Goal: Task Accomplishment & Management: Manage account settings

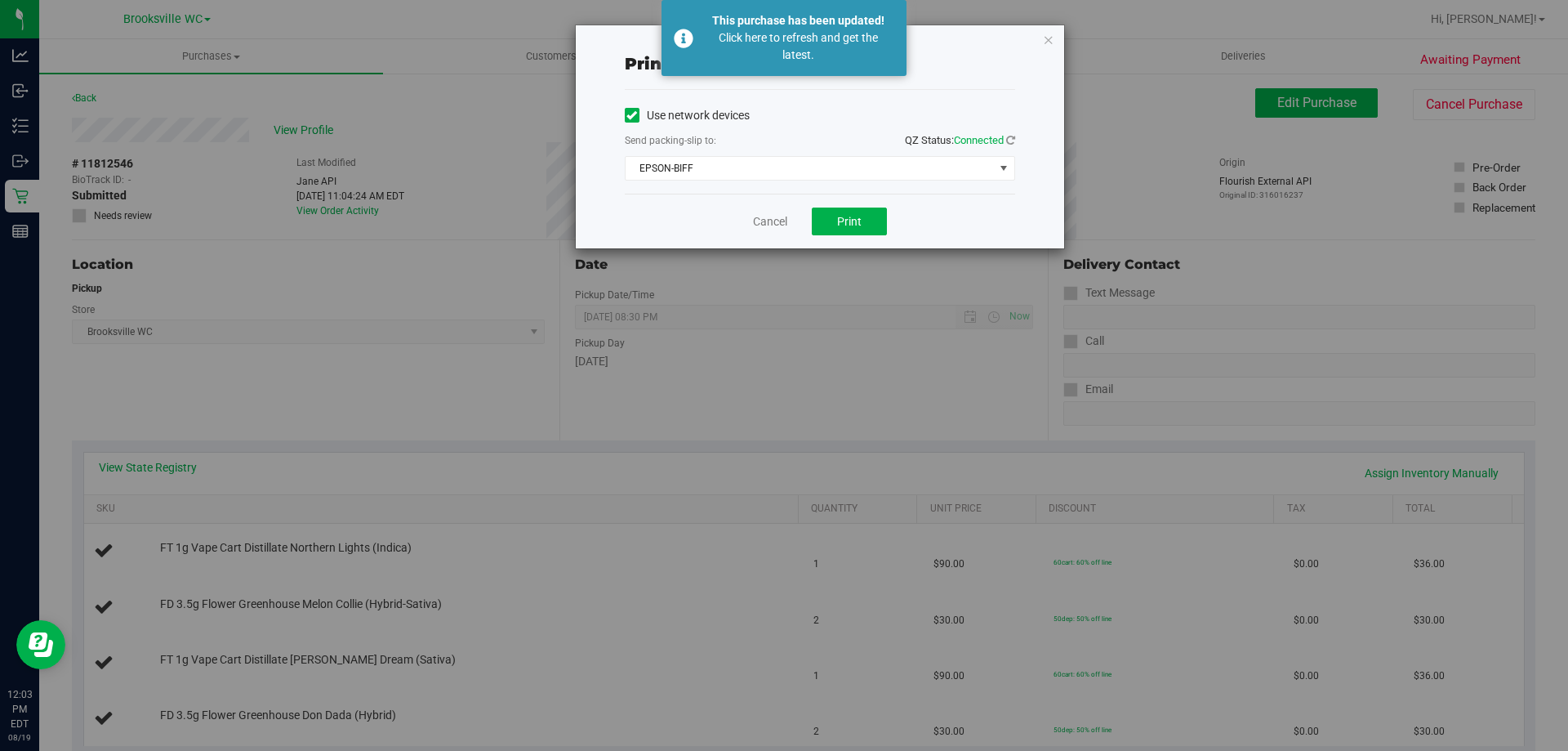
scroll to position [490, 0]
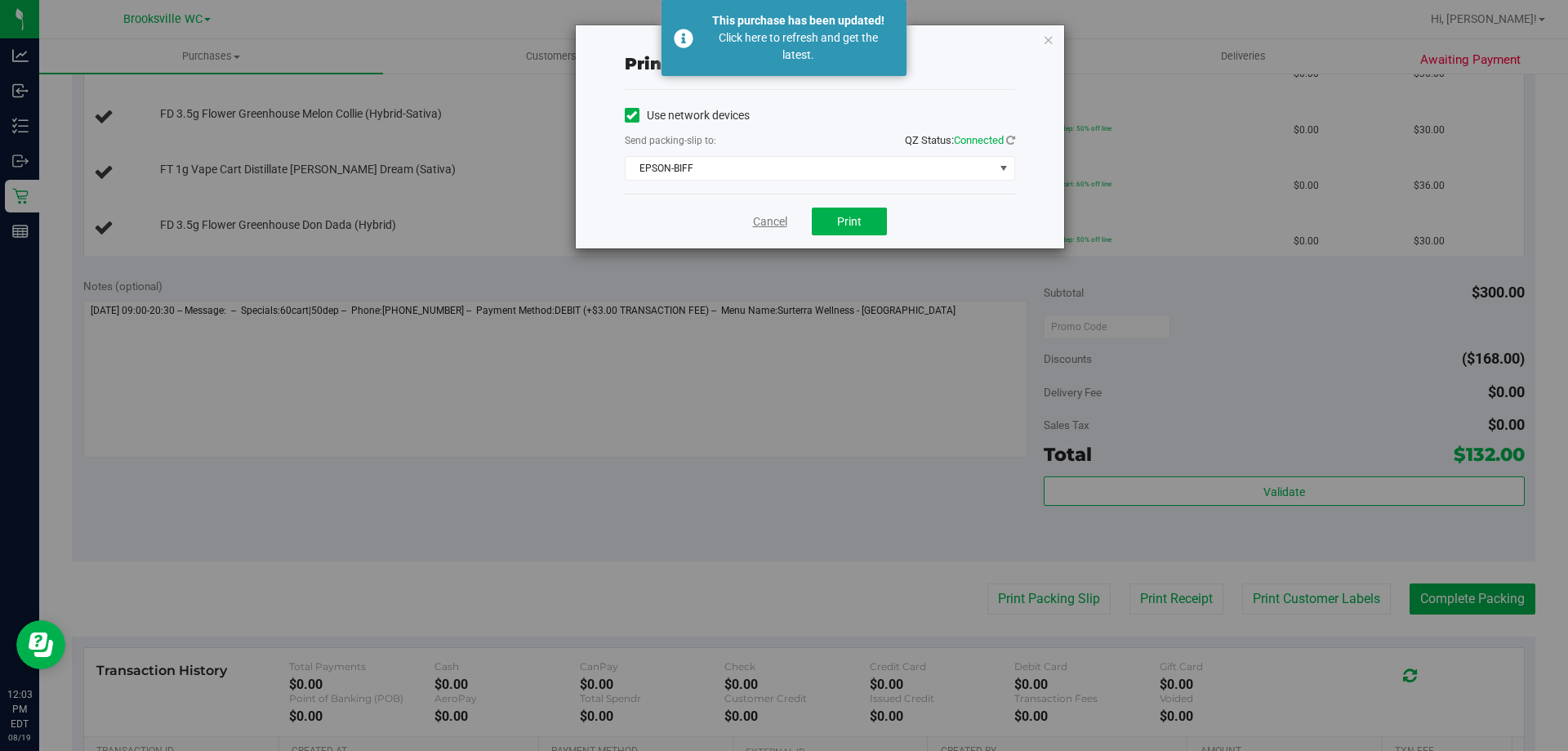
click at [777, 222] on link "Cancel" at bounding box center [770, 222] width 35 height 17
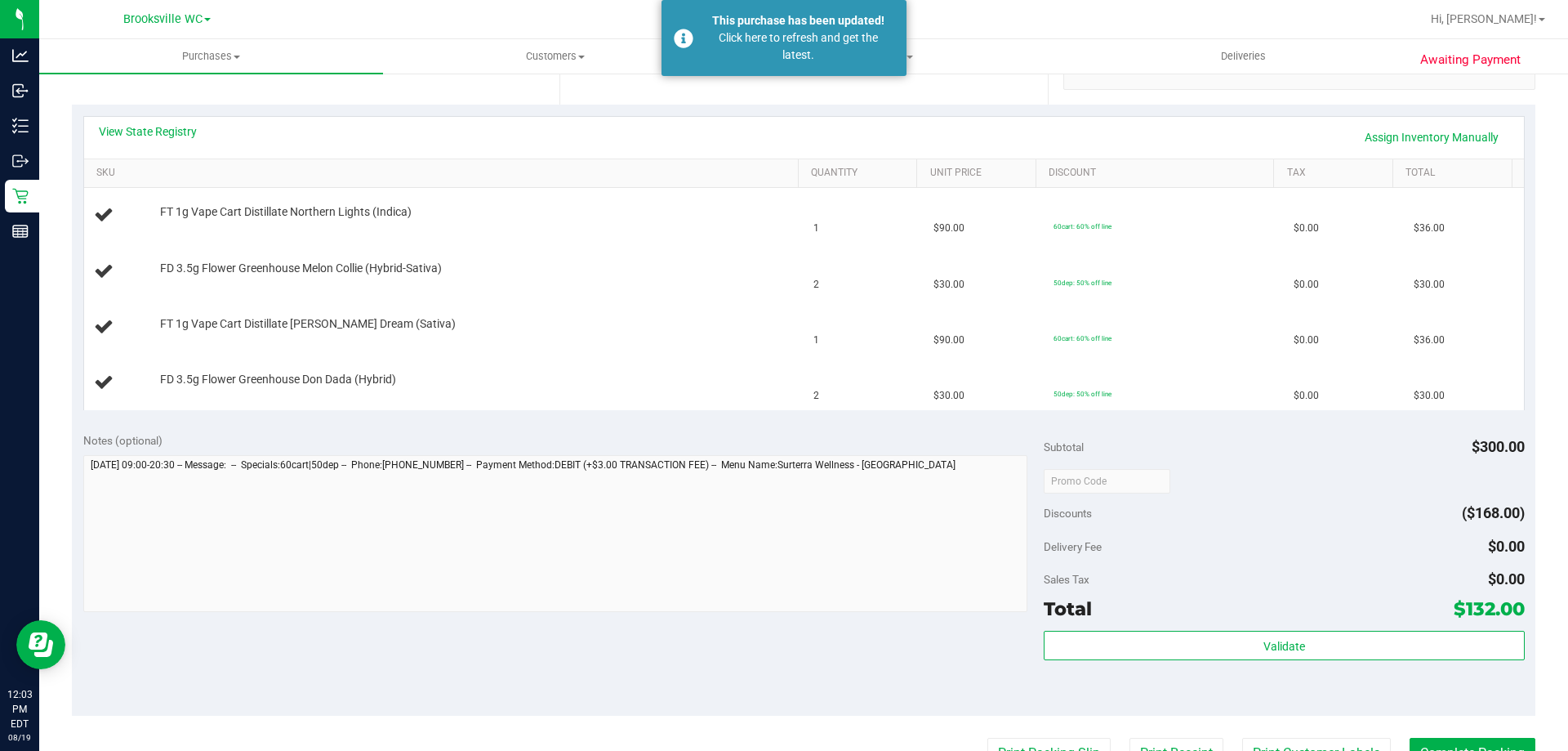
scroll to position [0, 0]
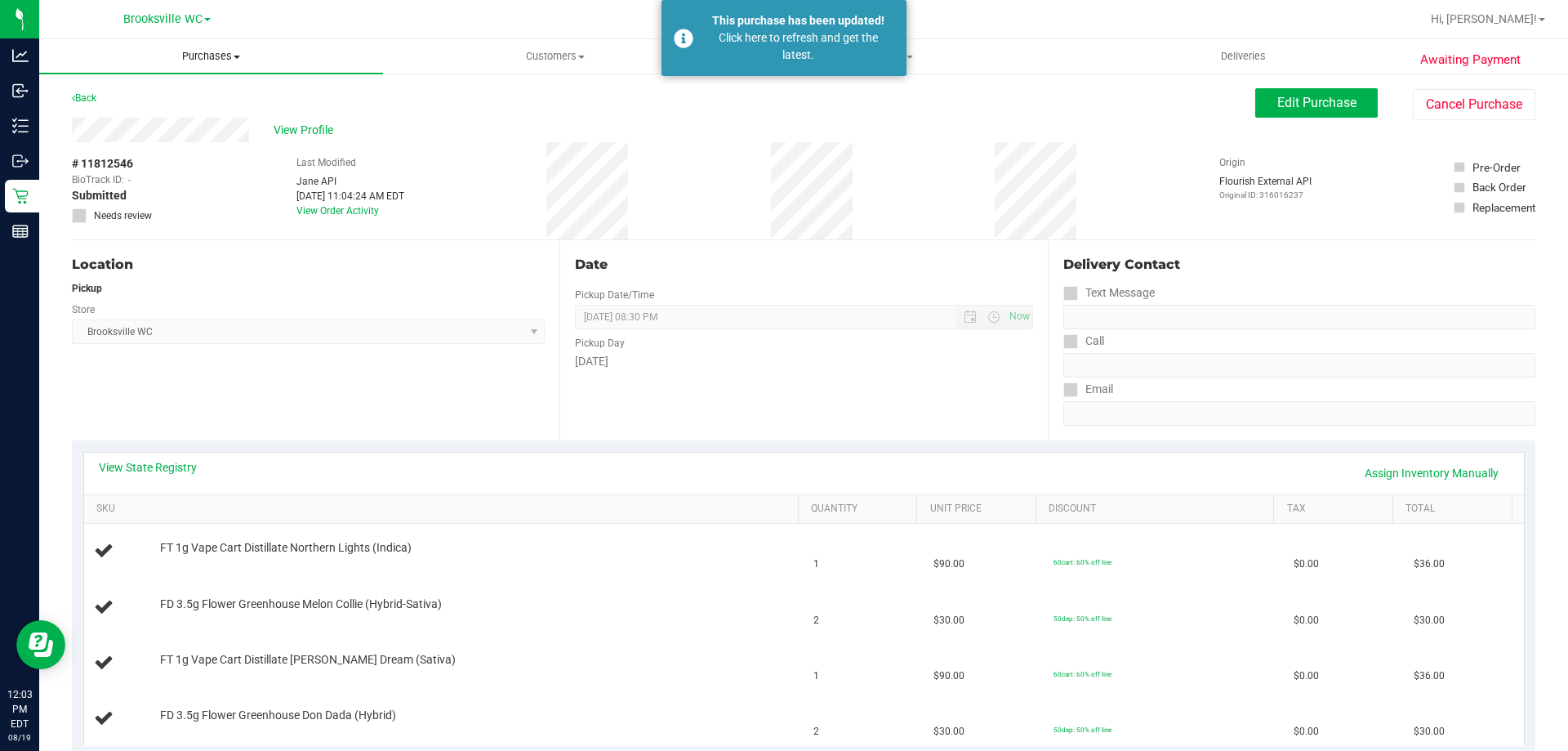
click at [186, 57] on span "Purchases" at bounding box center [211, 56] width 344 height 14
click at [165, 122] on li "Fulfillment" at bounding box center [211, 118] width 344 height 19
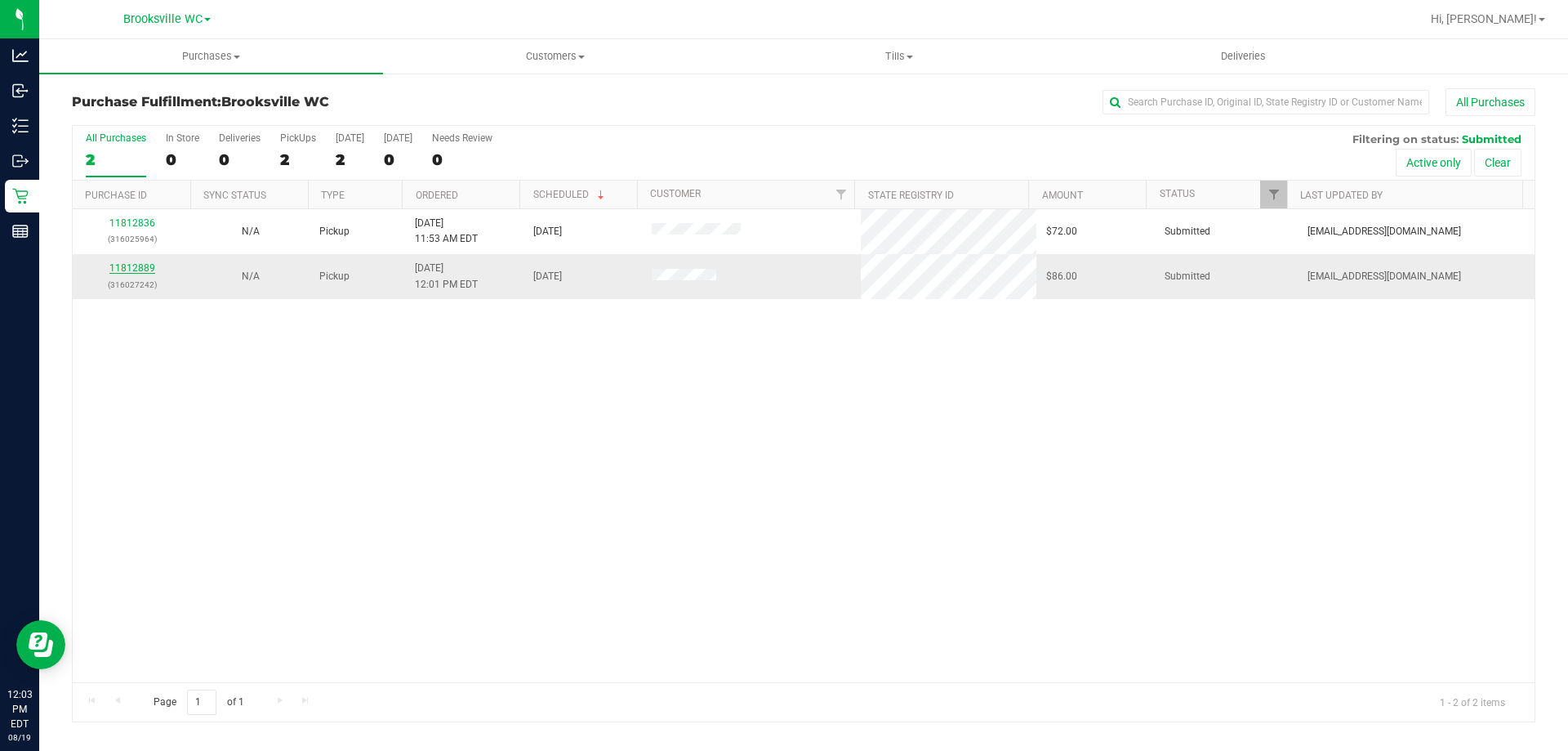
click at [142, 268] on link "11812889" at bounding box center [132, 268] width 46 height 12
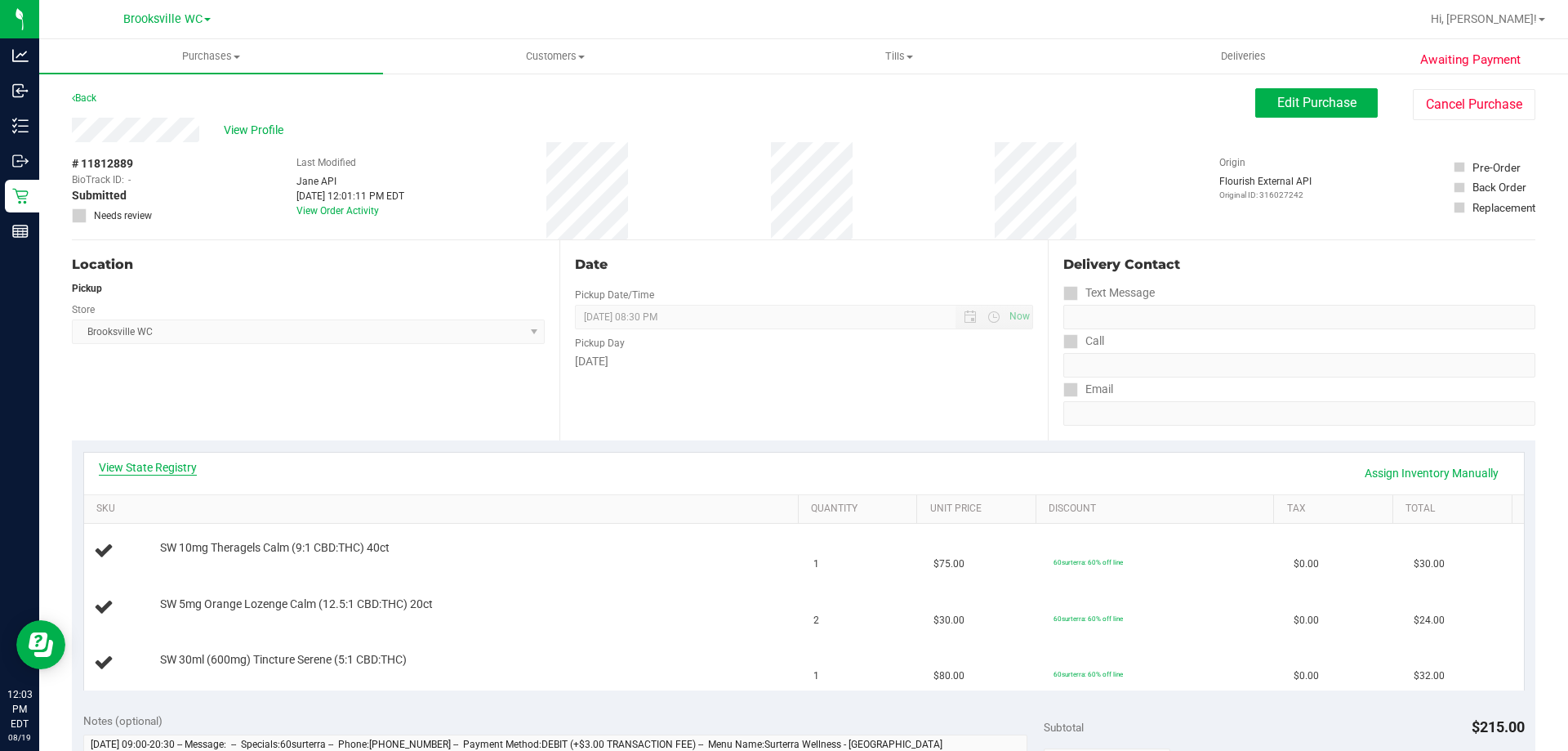
click at [175, 475] on link "View State Registry" at bounding box center [148, 467] width 98 height 16
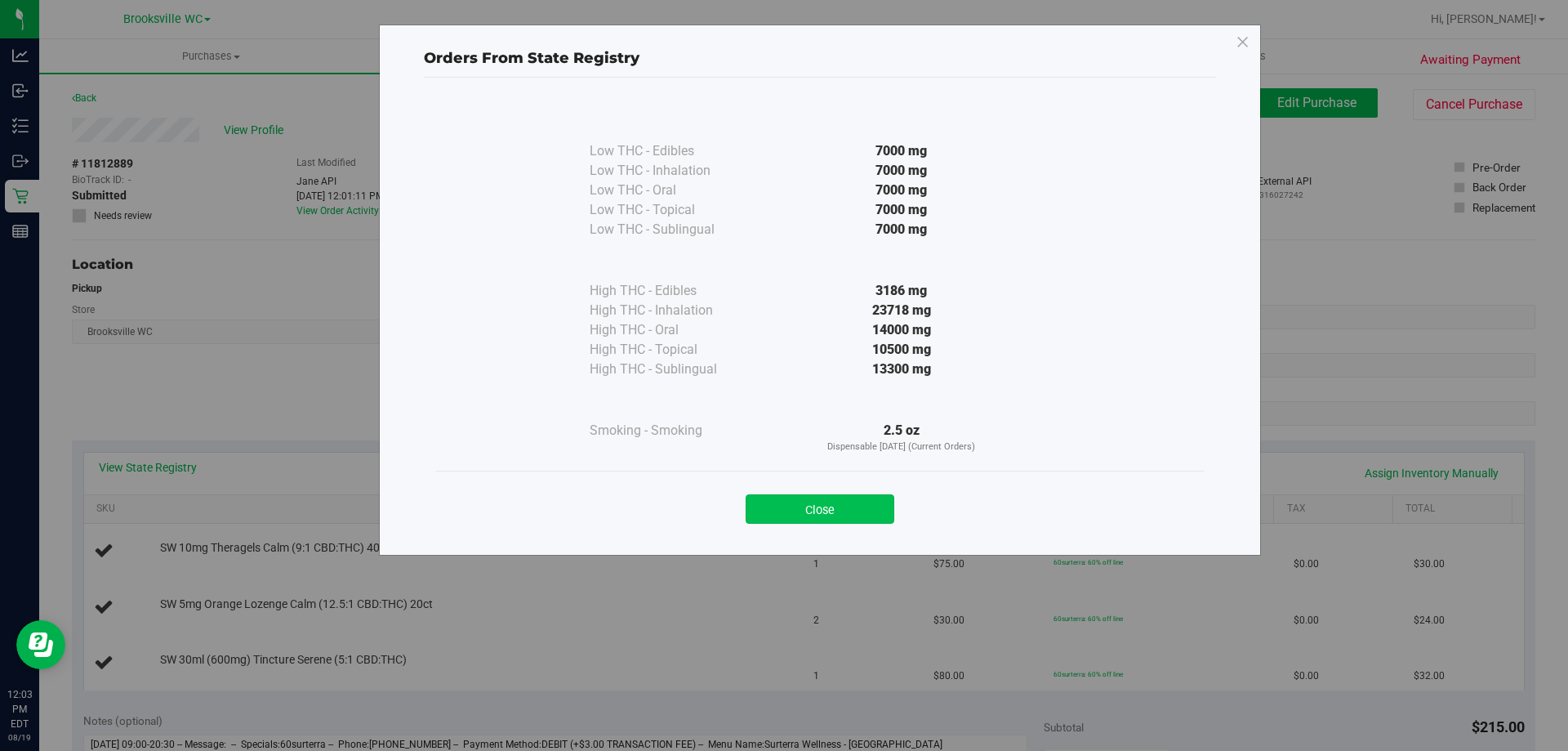
click at [857, 501] on button "Close" at bounding box center [820, 509] width 148 height 30
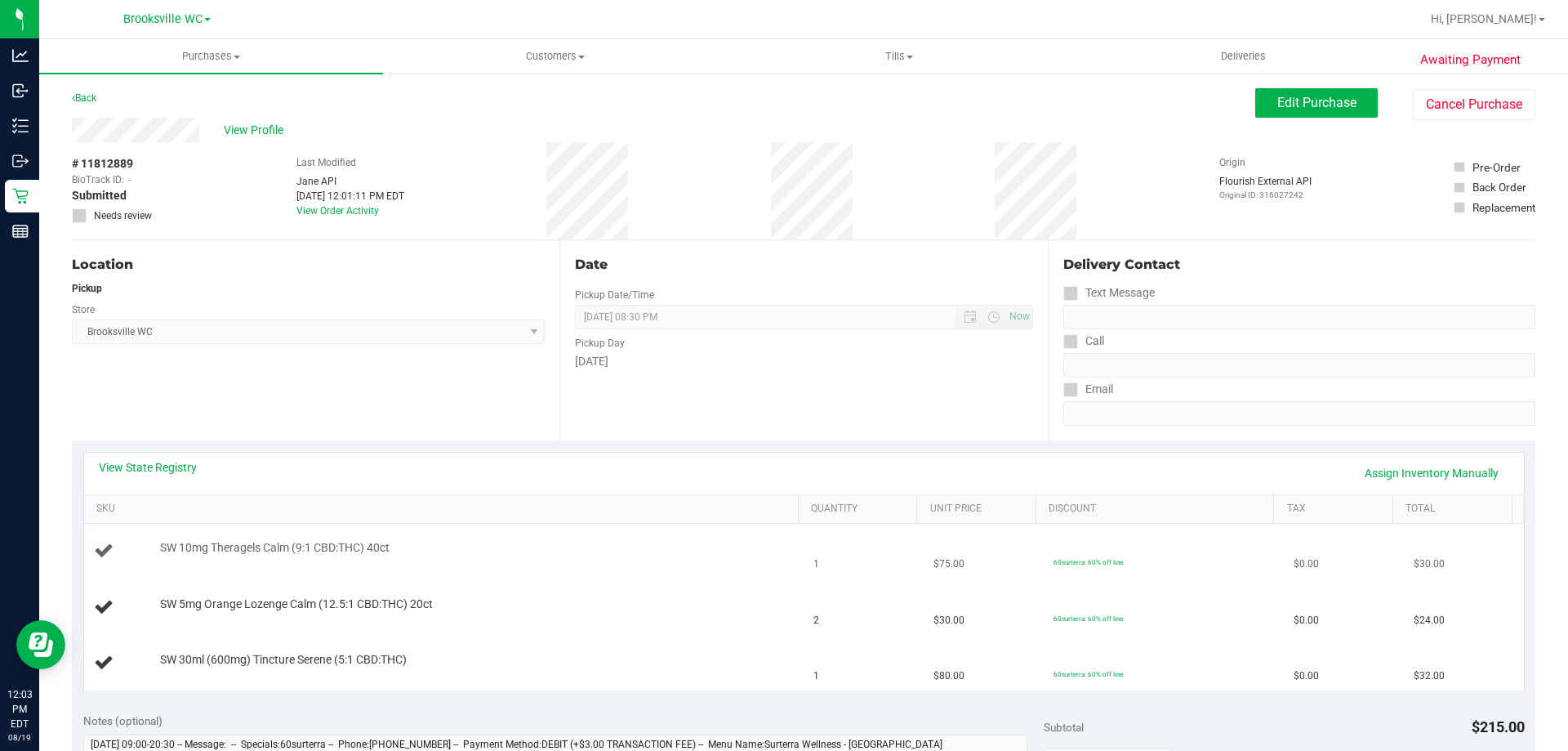
scroll to position [490, 0]
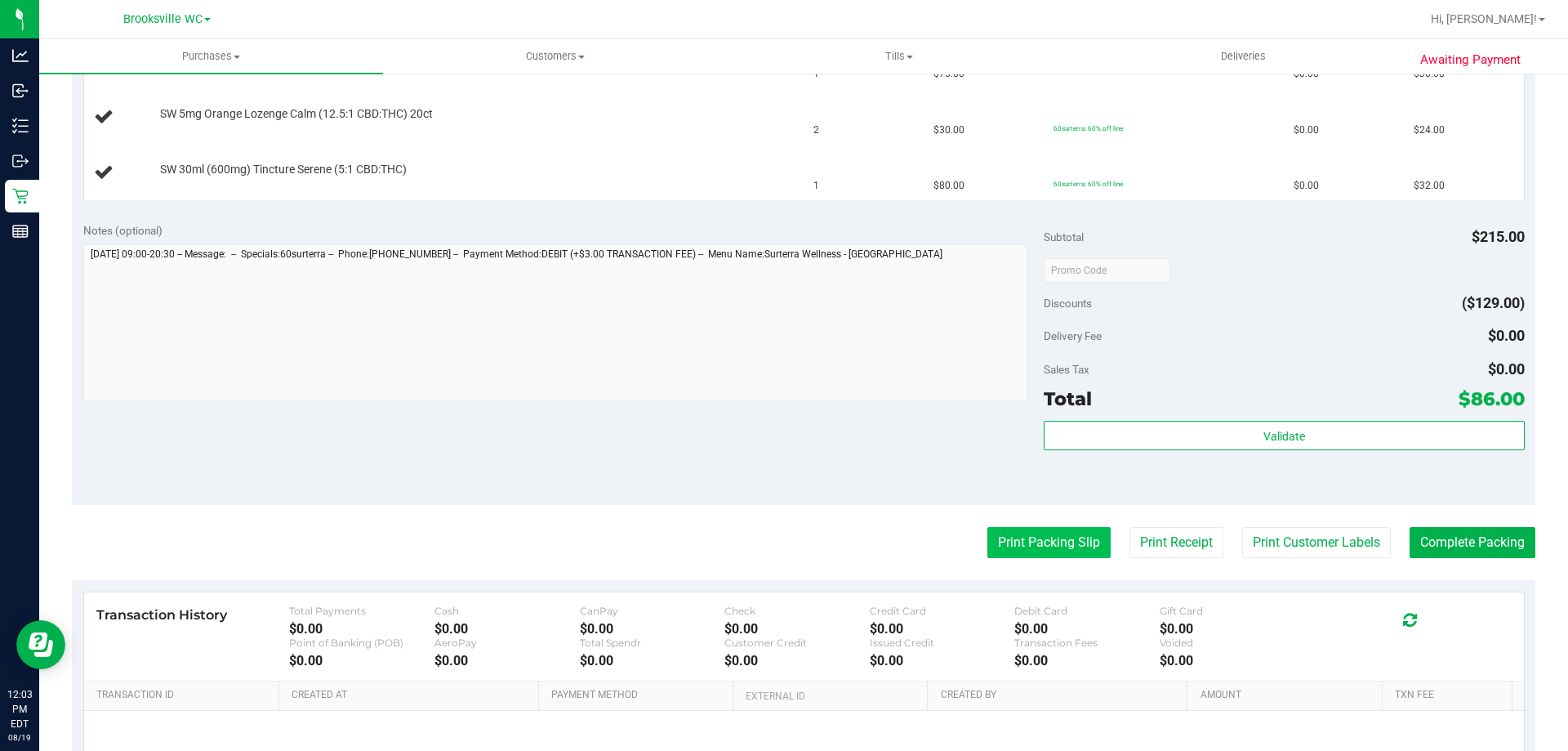
click at [1046, 559] on purchase-details "Back Edit Purchase Cancel Purchase View Profile # 11812889 BioTrack ID: - Submi…" at bounding box center [803, 242] width 1463 height 1288
click at [1043, 541] on button "Print Packing Slip" at bounding box center [1049, 543] width 123 height 31
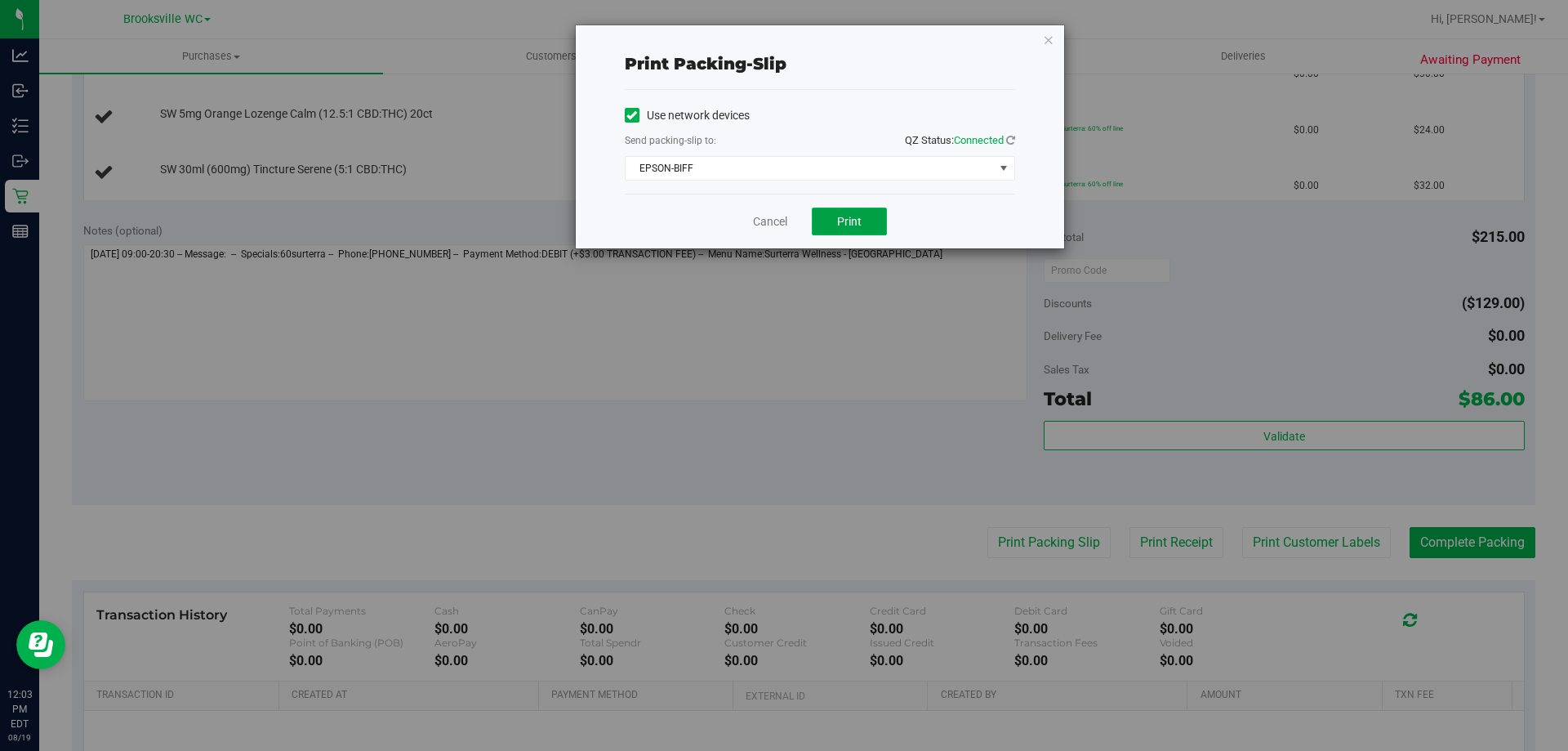
click at [854, 224] on span "Print" at bounding box center [849, 221] width 24 height 13
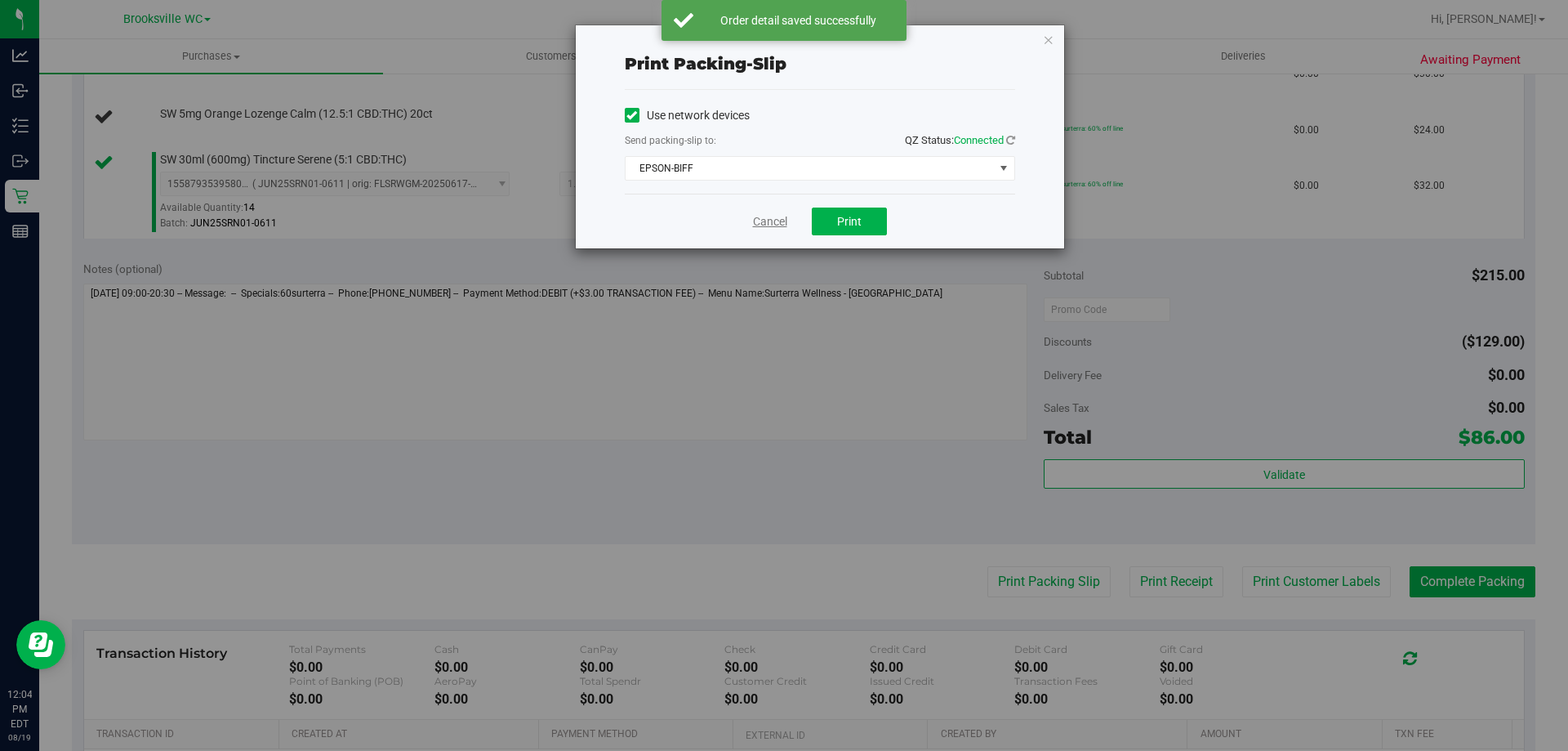
click at [768, 219] on link "Cancel" at bounding box center [770, 222] width 35 height 17
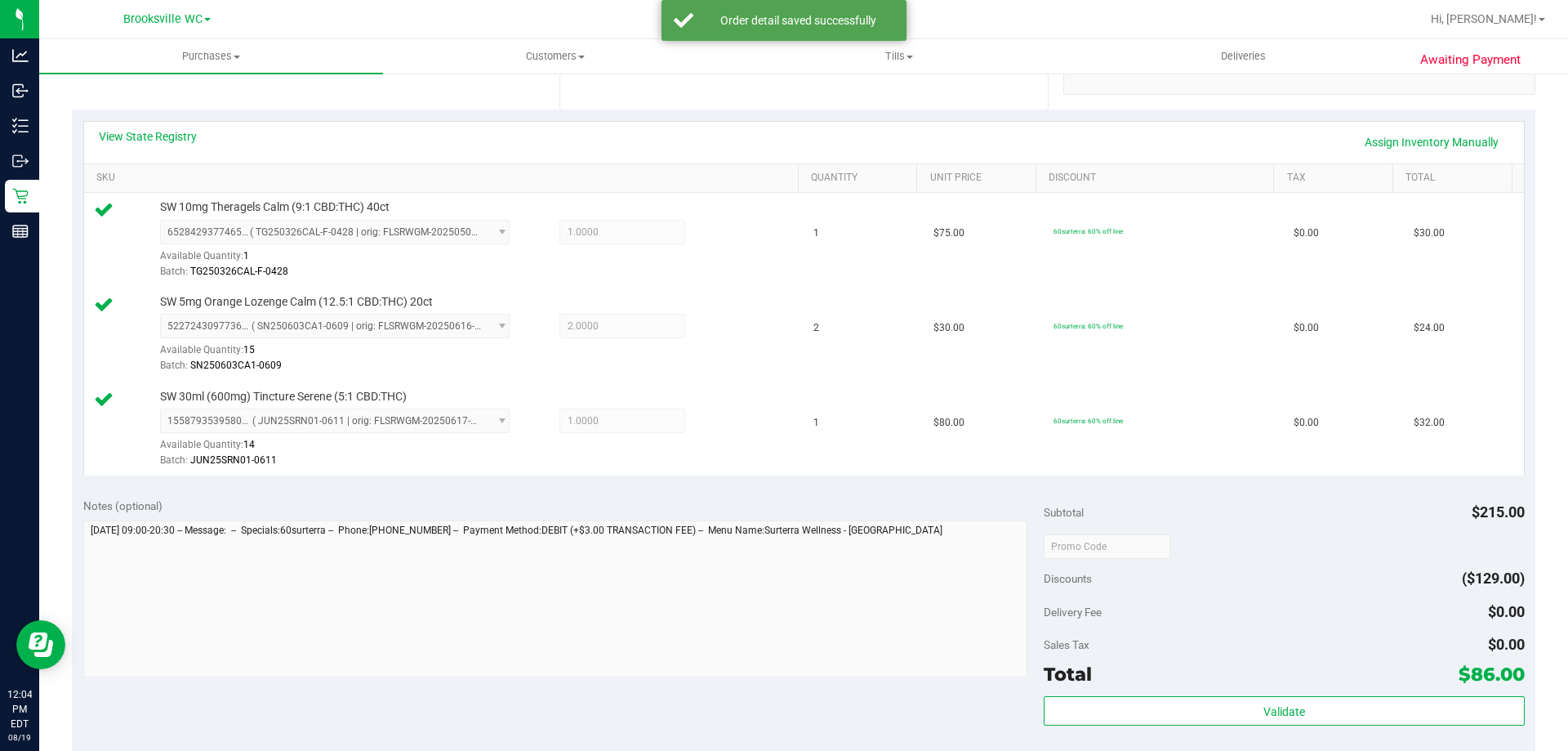
scroll to position [408, 0]
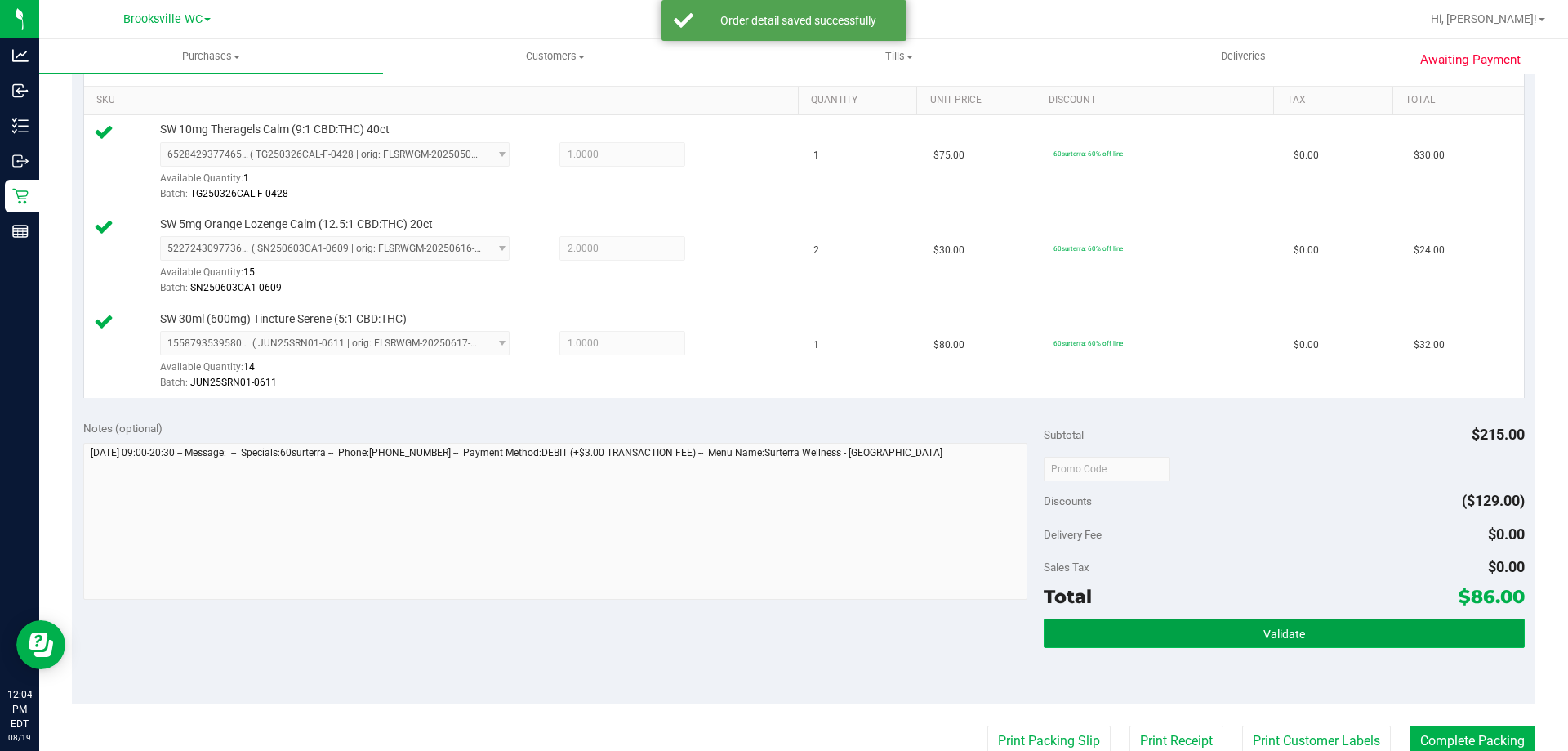
click at [1253, 622] on button "Validate" at bounding box center [1283, 633] width 480 height 30
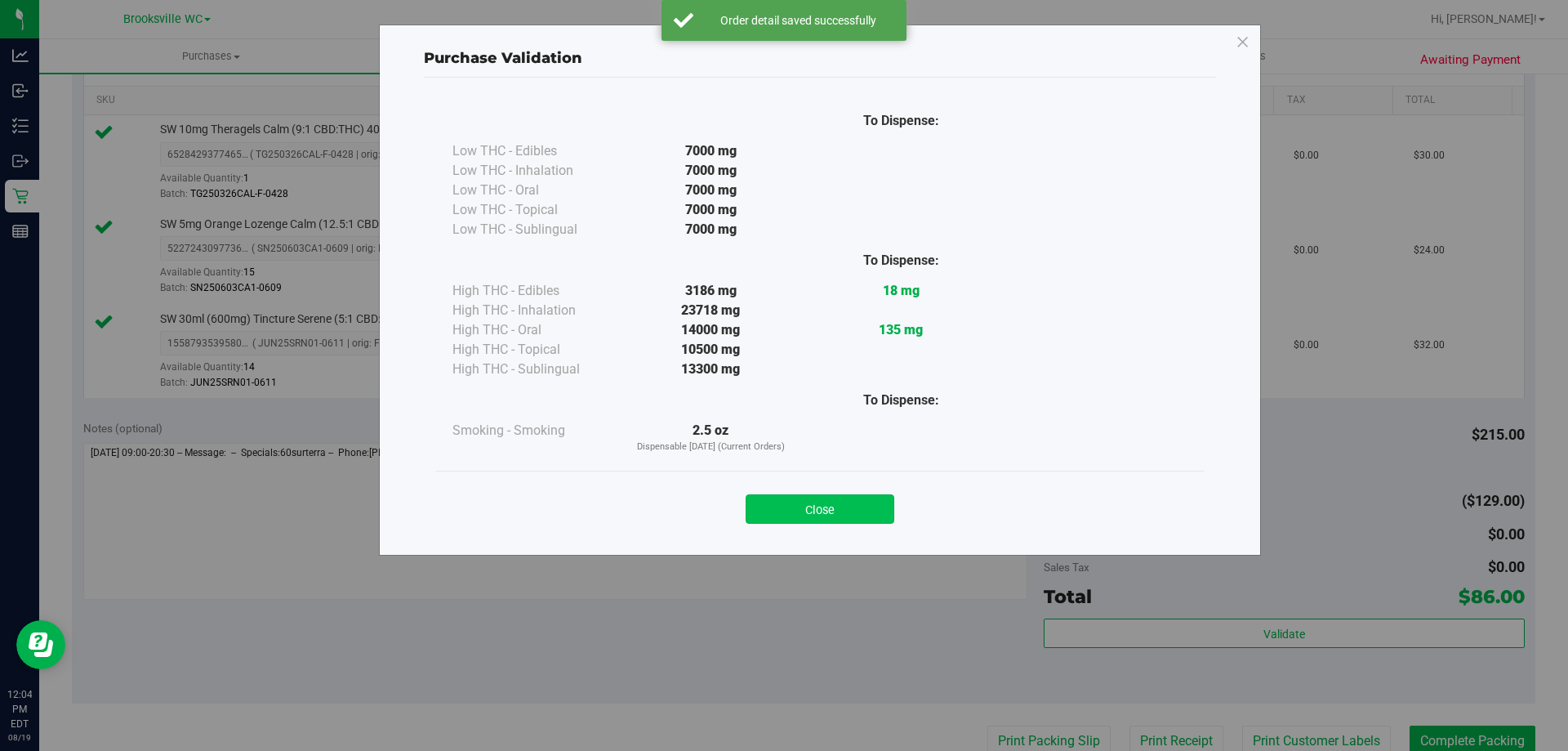
click at [827, 523] on button "Close" at bounding box center [820, 509] width 148 height 30
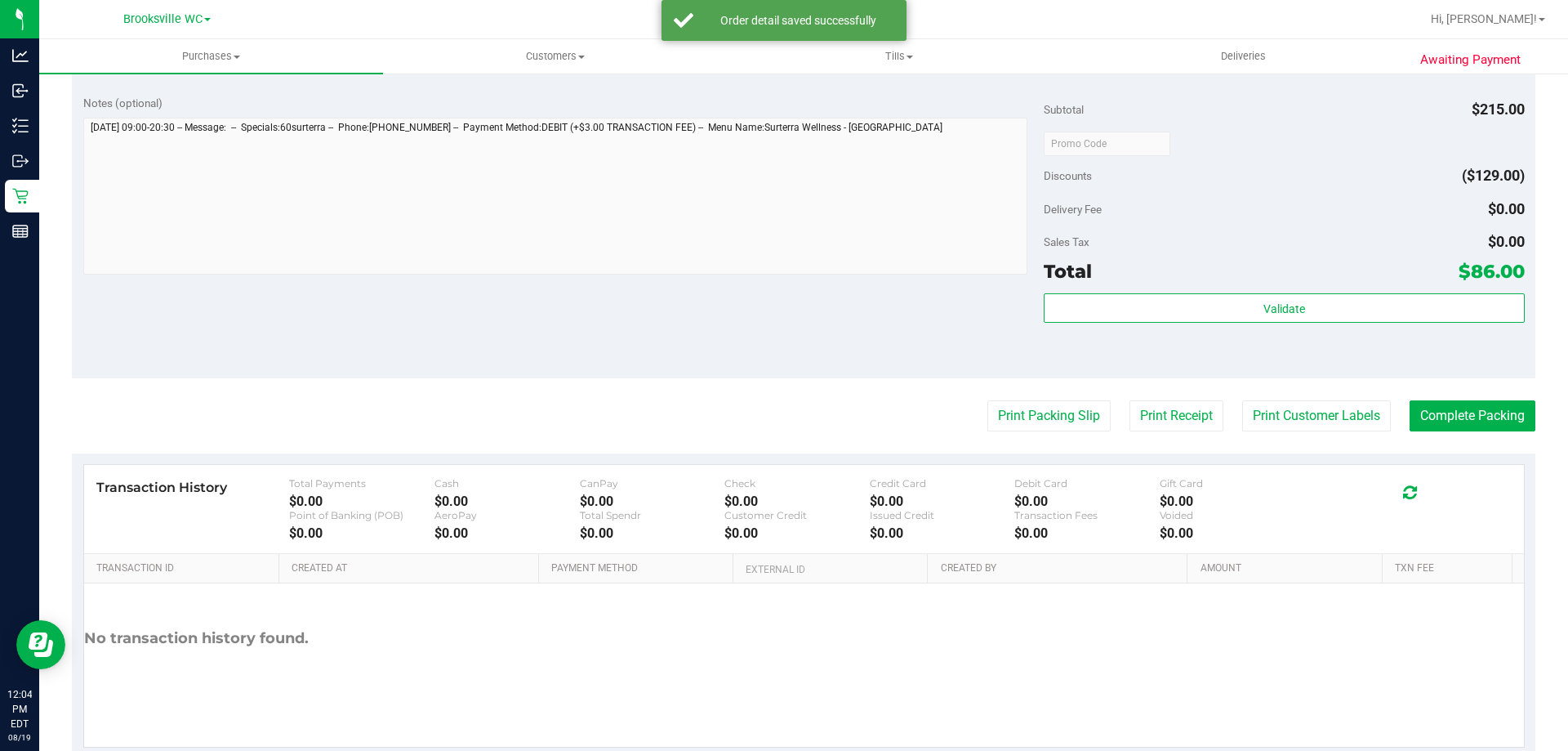
scroll to position [775, 0]
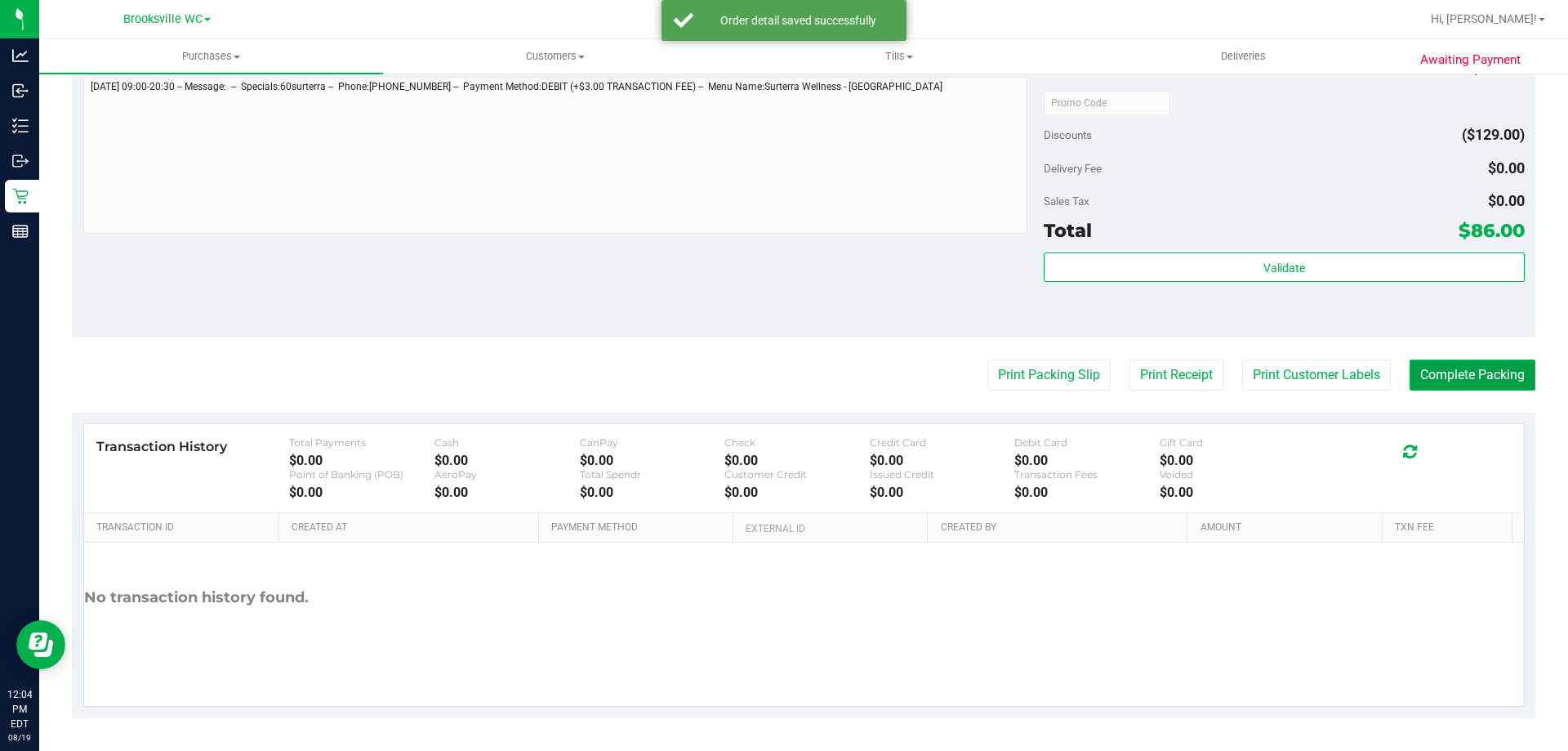
click at [1459, 366] on button "Complete Packing" at bounding box center [1472, 375] width 126 height 31
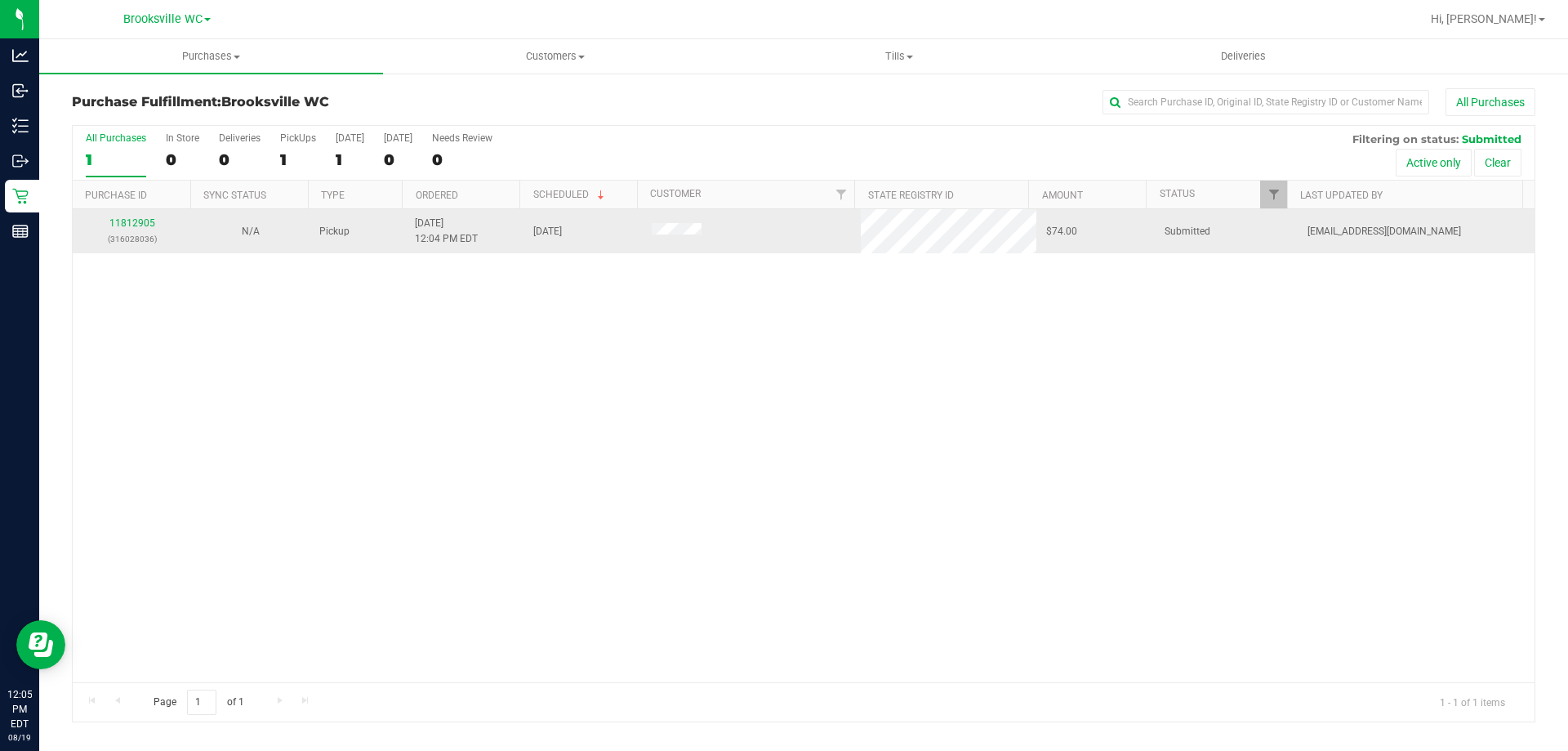
click at [132, 230] on div "11812905 (316028036)" at bounding box center [132, 231] width 99 height 31
click at [133, 220] on link "11812905" at bounding box center [132, 224] width 46 height 12
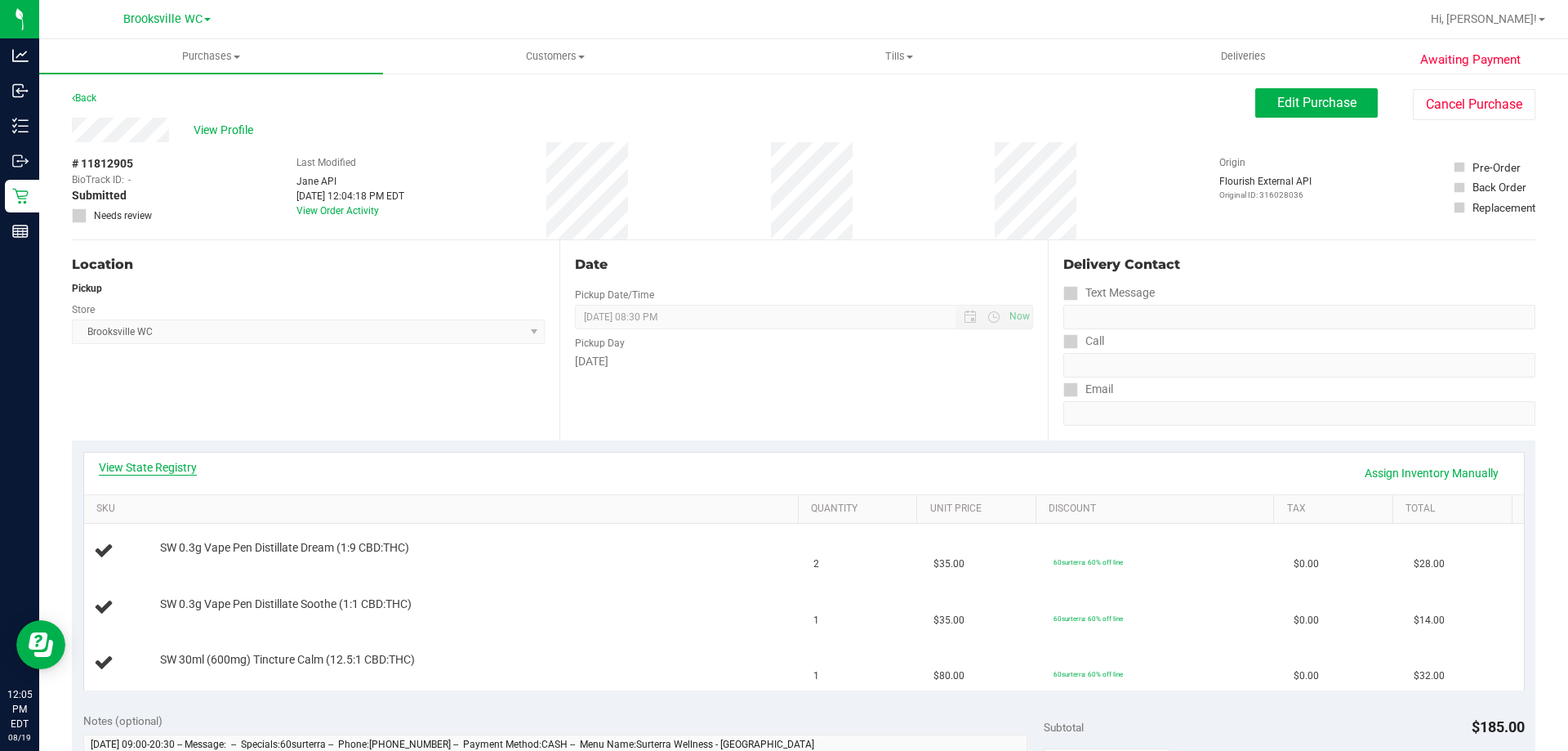
click at [139, 468] on link "View State Registry" at bounding box center [148, 467] width 98 height 16
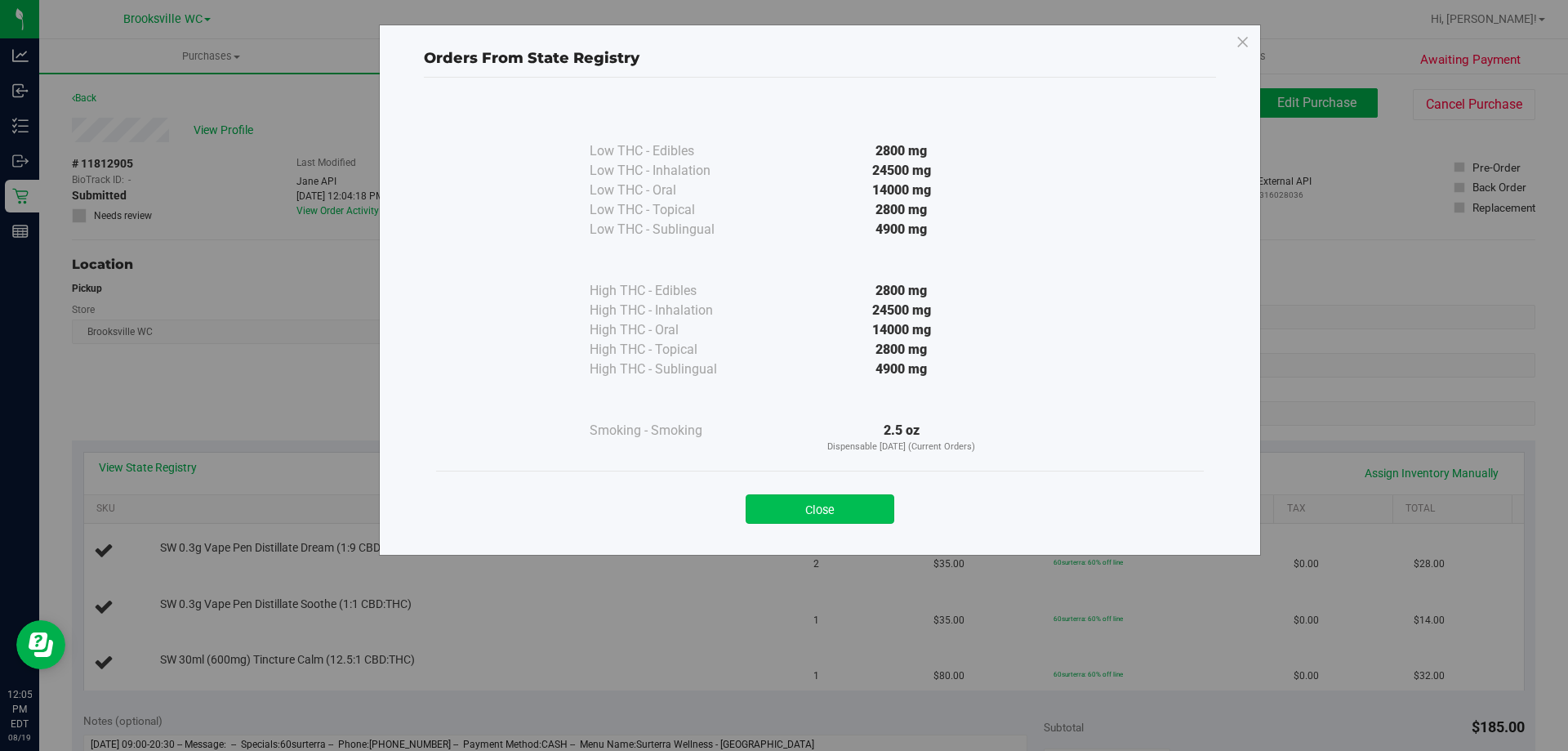
click at [827, 501] on button "Close" at bounding box center [820, 509] width 148 height 30
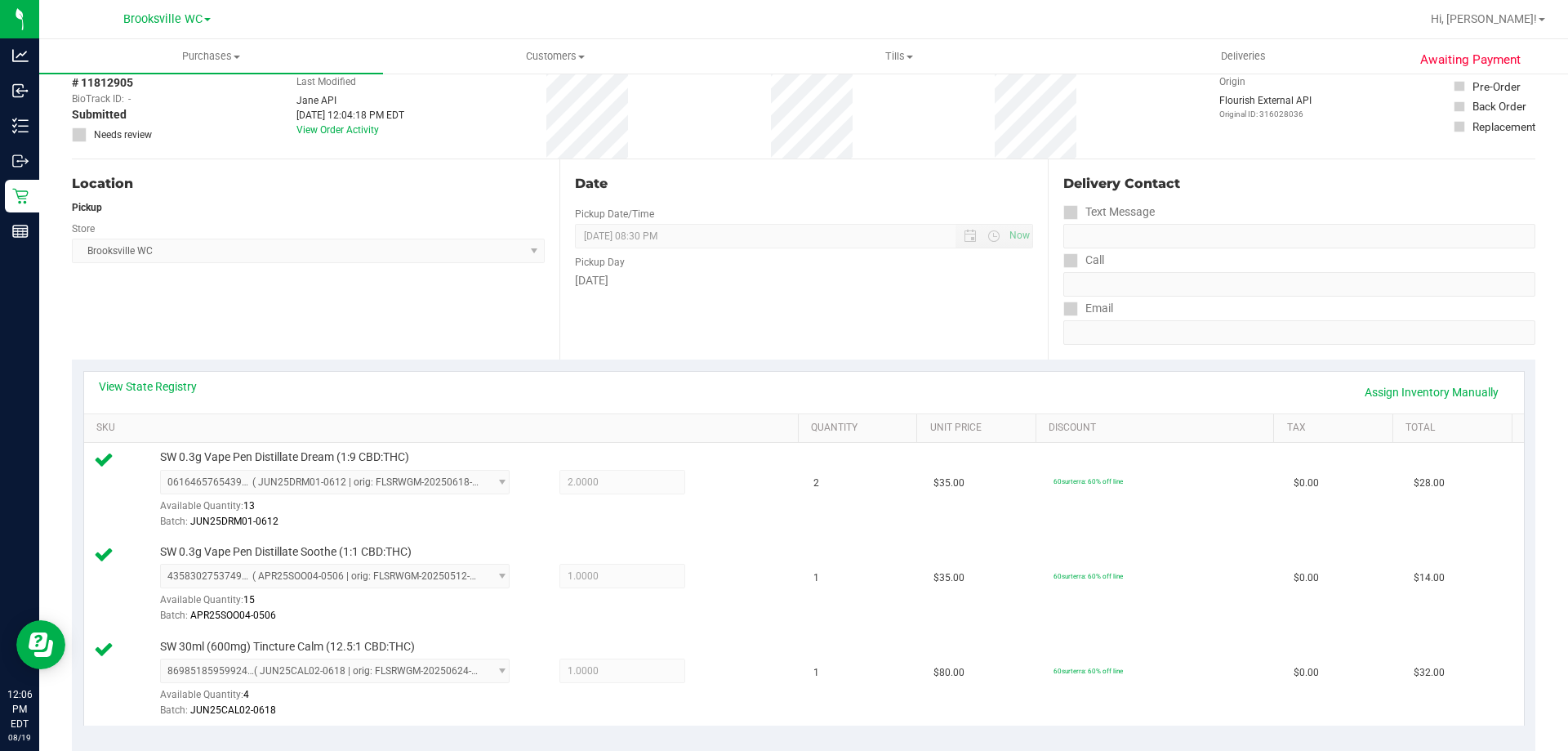
scroll to position [327, 0]
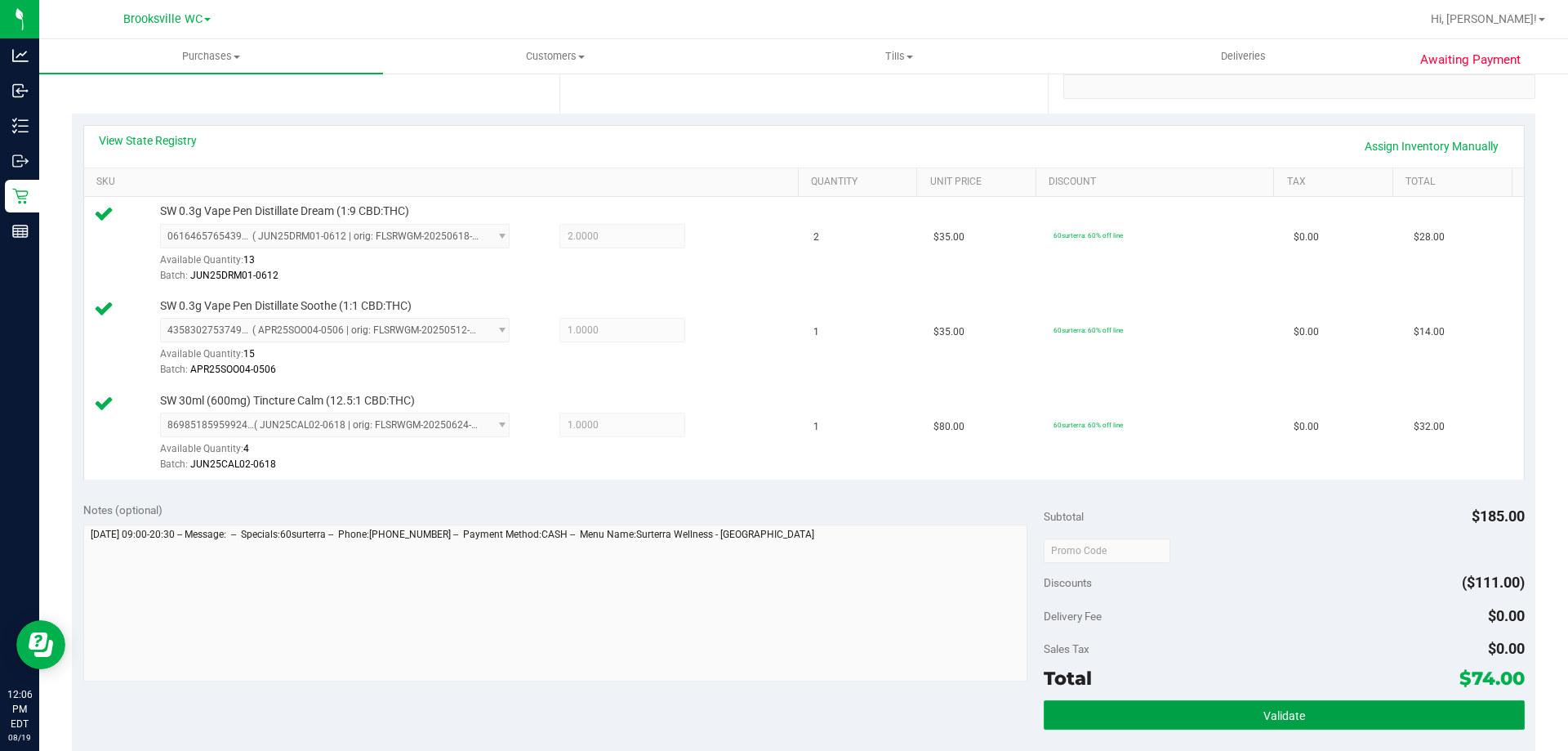
click at [1199, 718] on button "Validate" at bounding box center [1283, 715] width 480 height 30
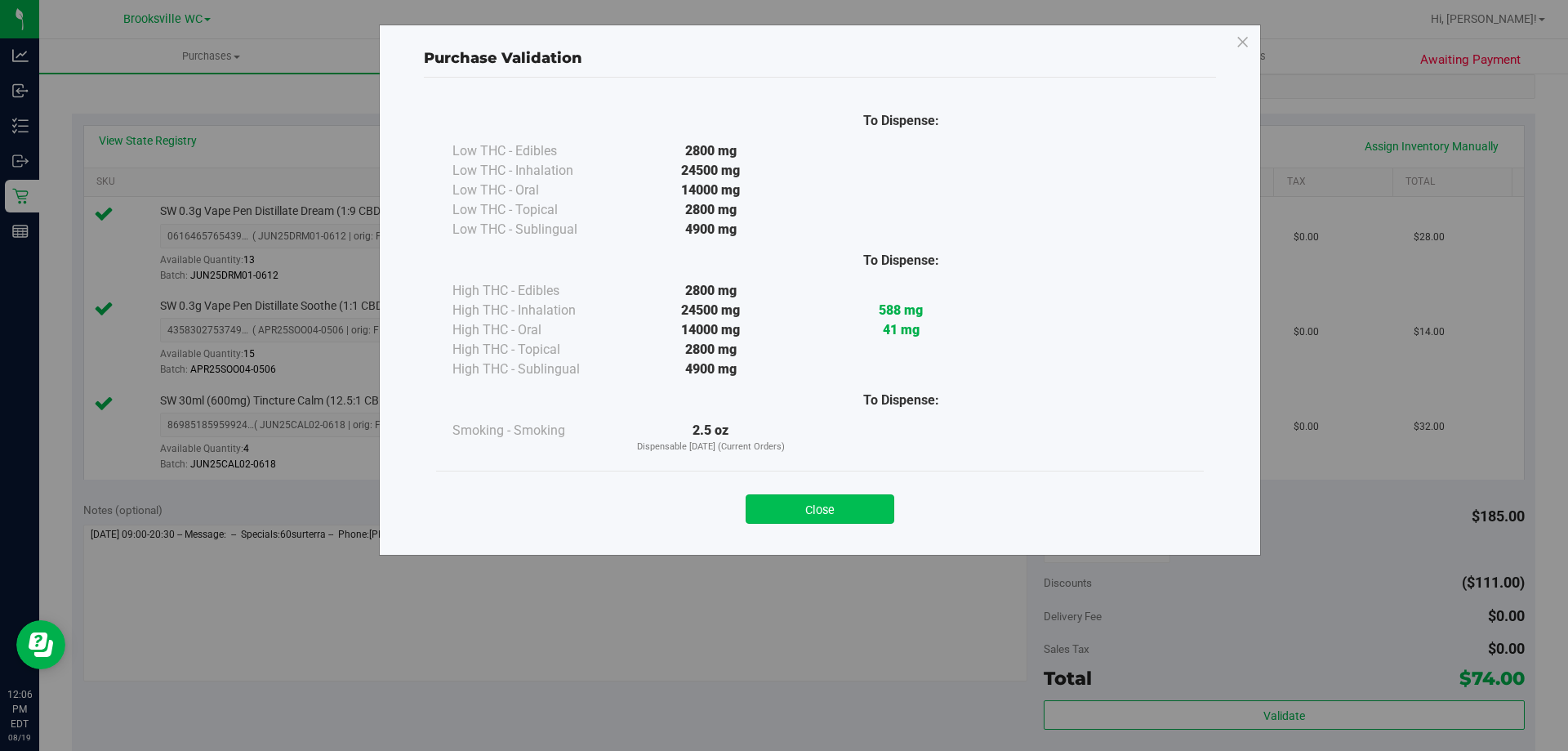
click at [861, 505] on button "Close" at bounding box center [820, 509] width 148 height 30
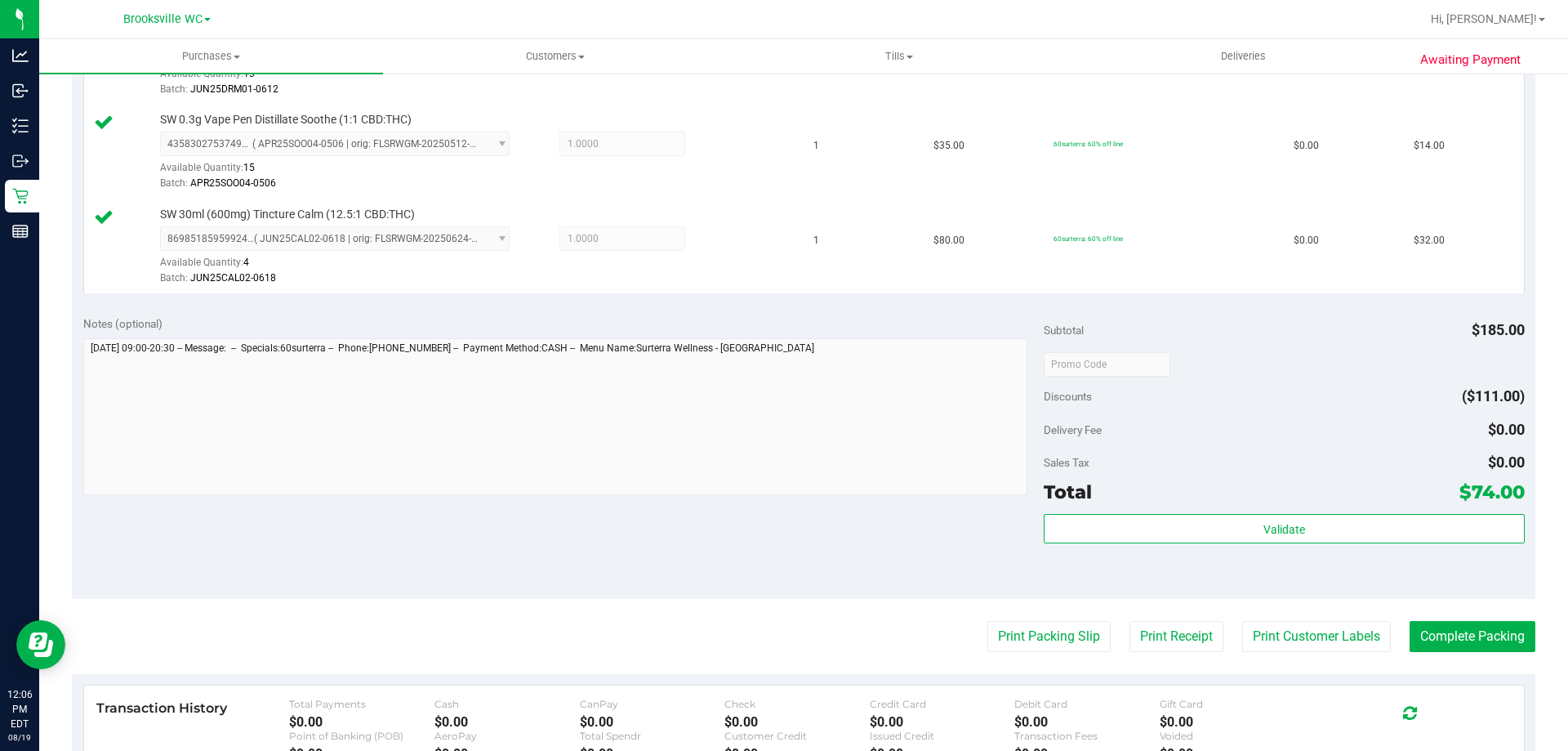
scroll to position [654, 0]
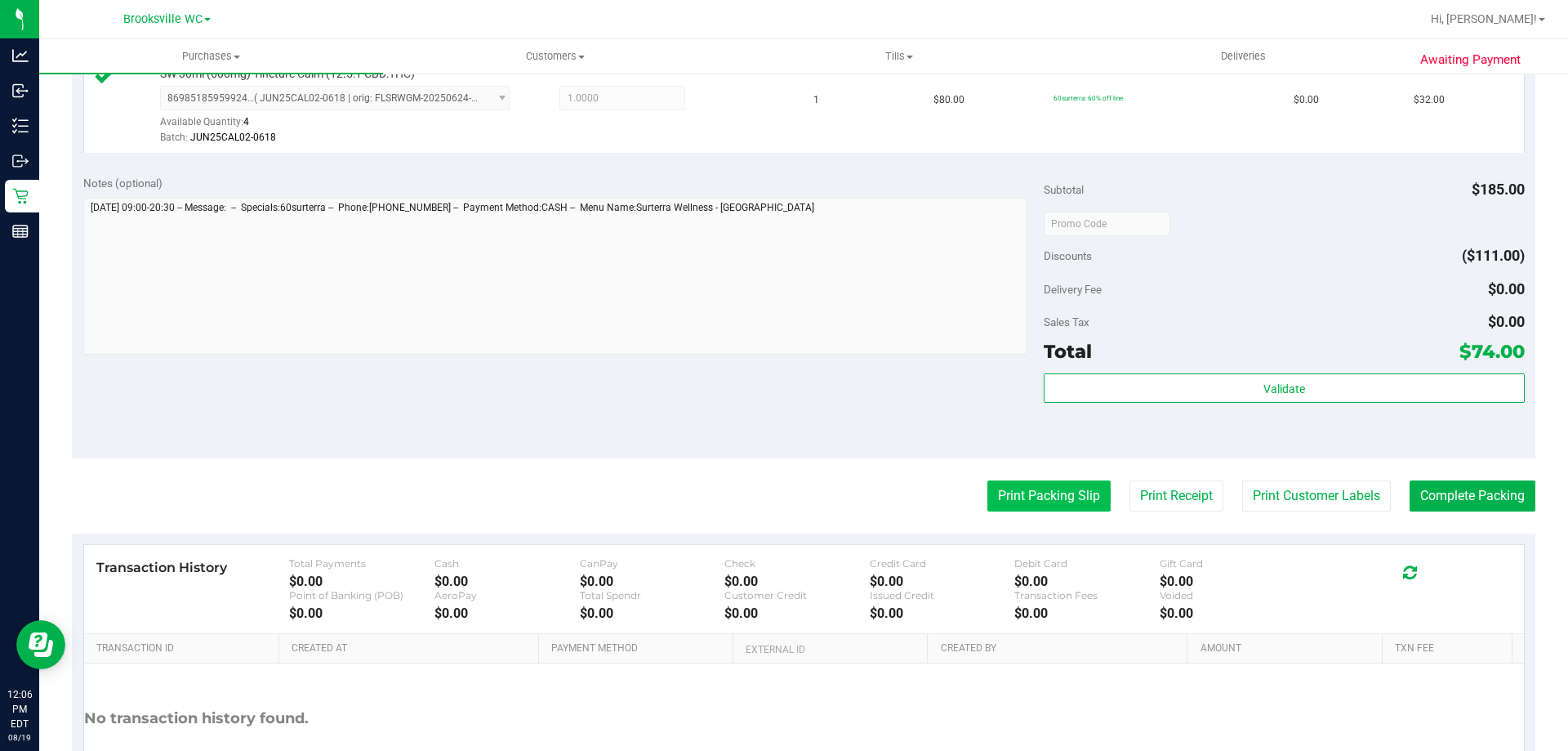
click at [1008, 511] on button "Print Packing Slip" at bounding box center [1049, 495] width 123 height 31
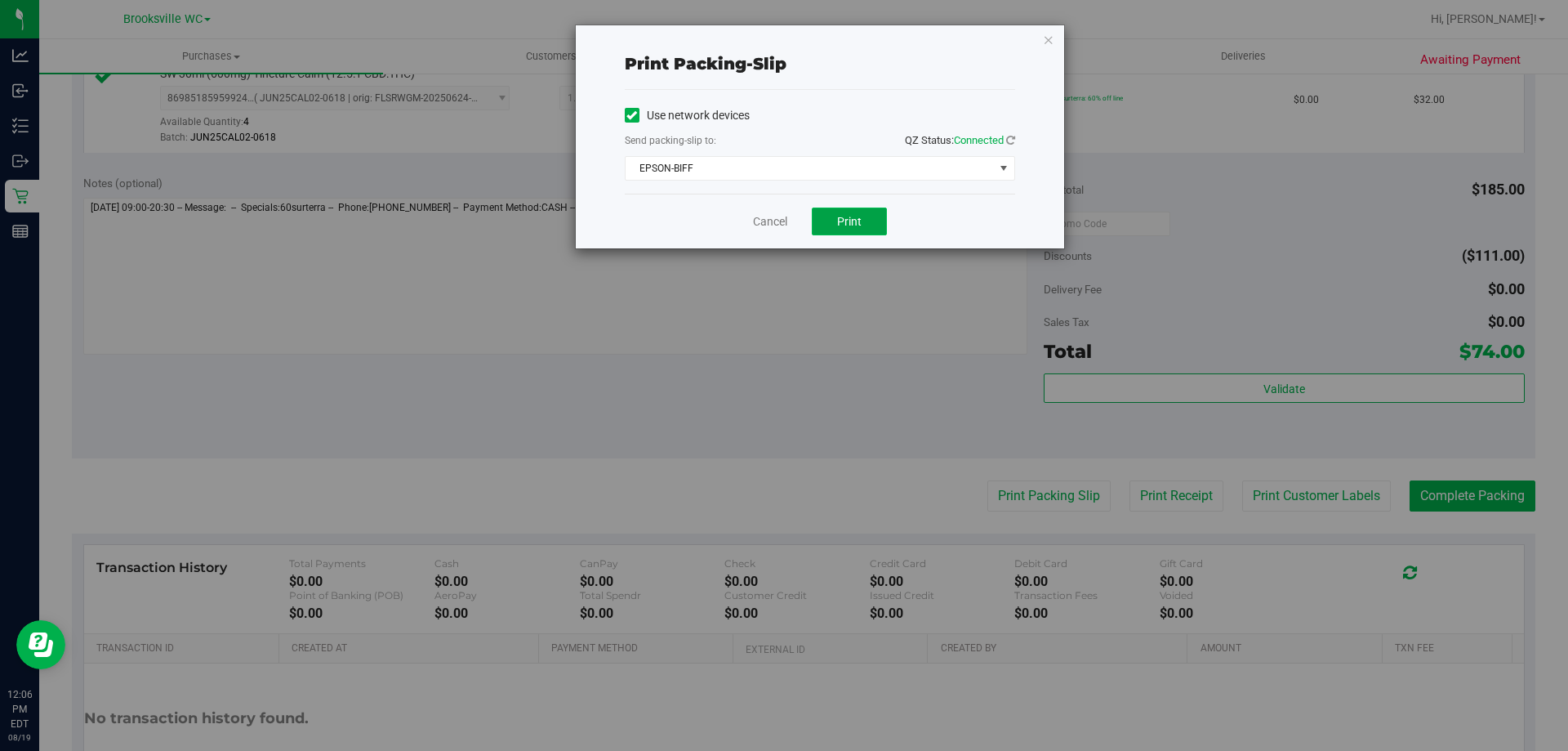
click at [854, 224] on span "Print" at bounding box center [849, 221] width 24 height 13
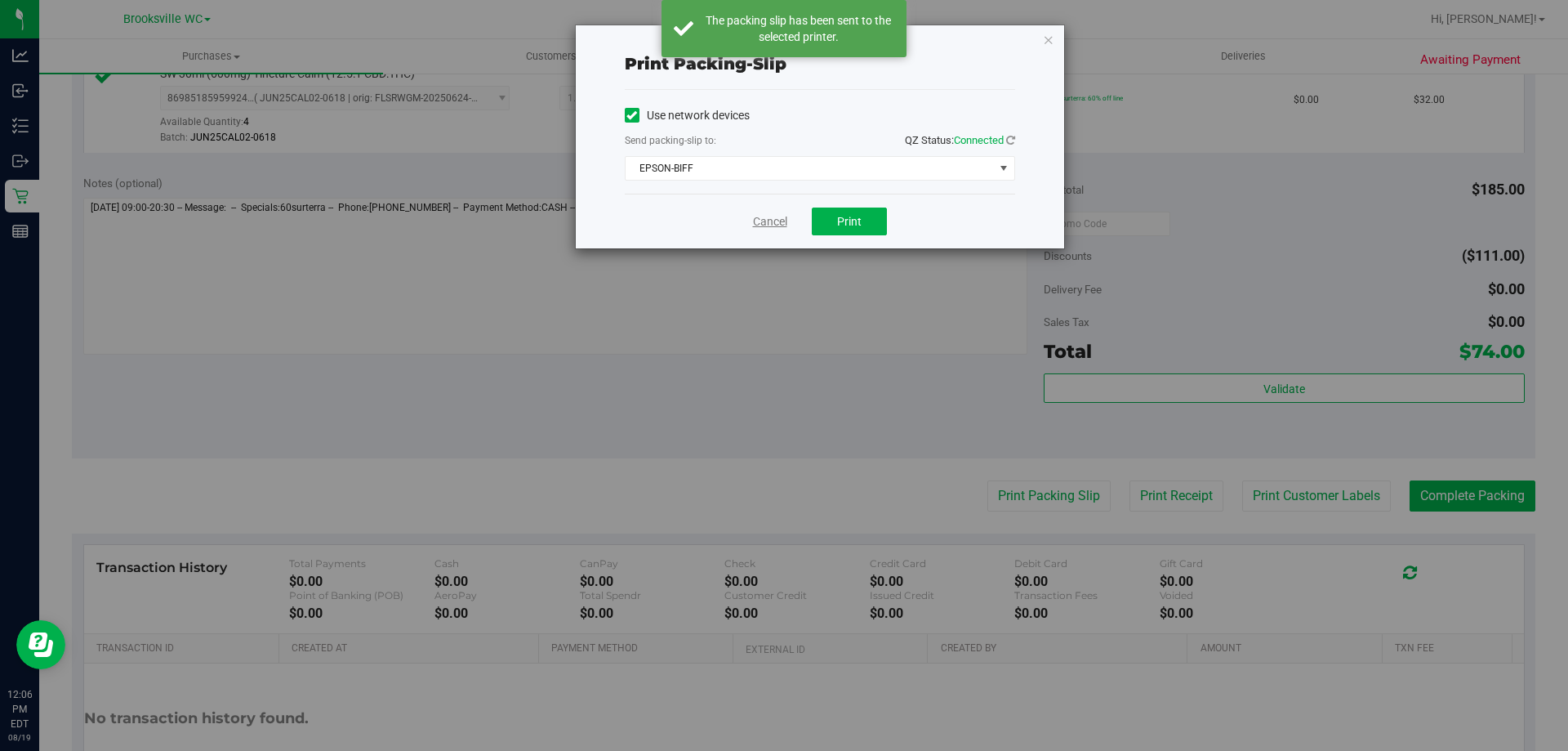
click at [773, 220] on link "Cancel" at bounding box center [770, 222] width 35 height 17
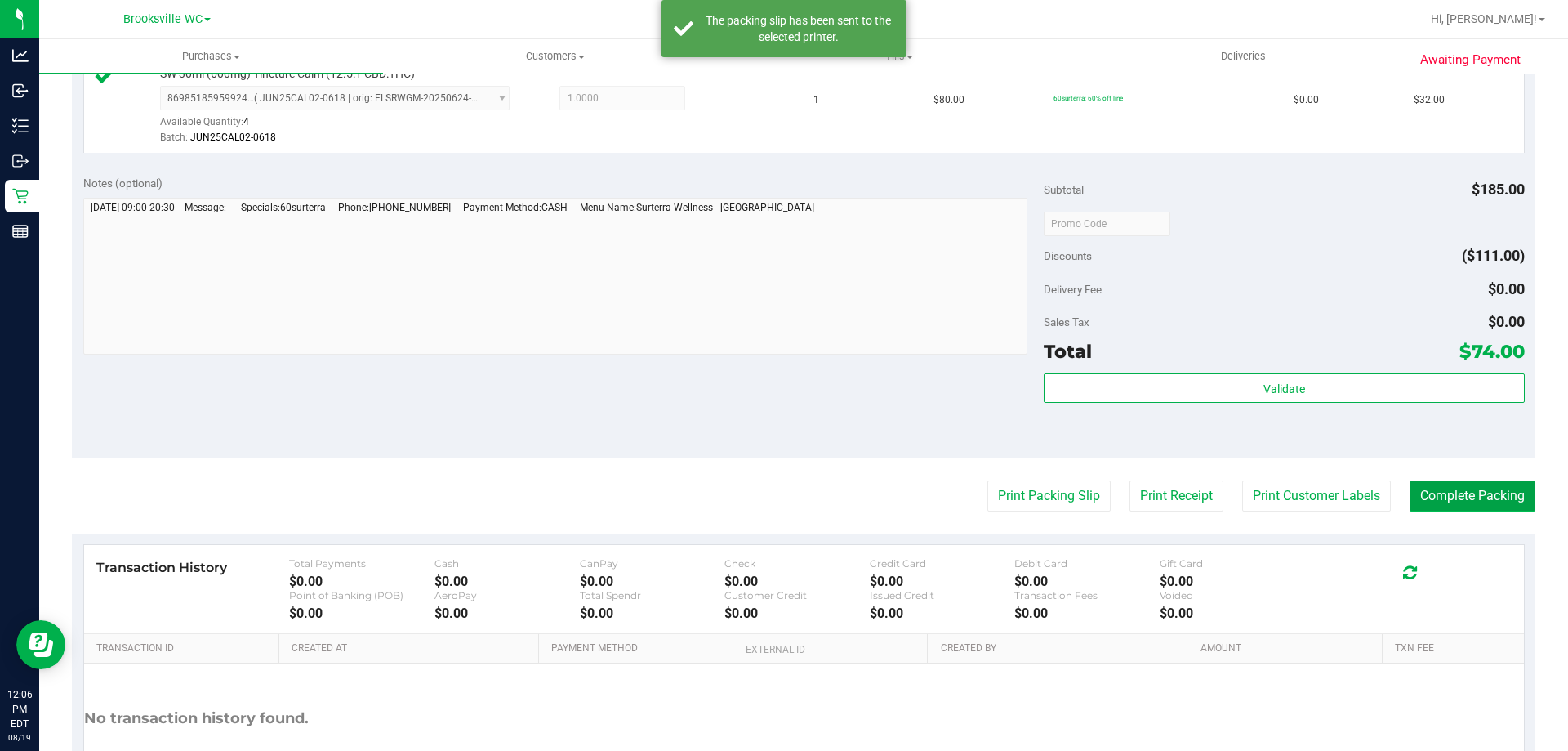
click at [1496, 488] on button "Complete Packing" at bounding box center [1472, 495] width 126 height 31
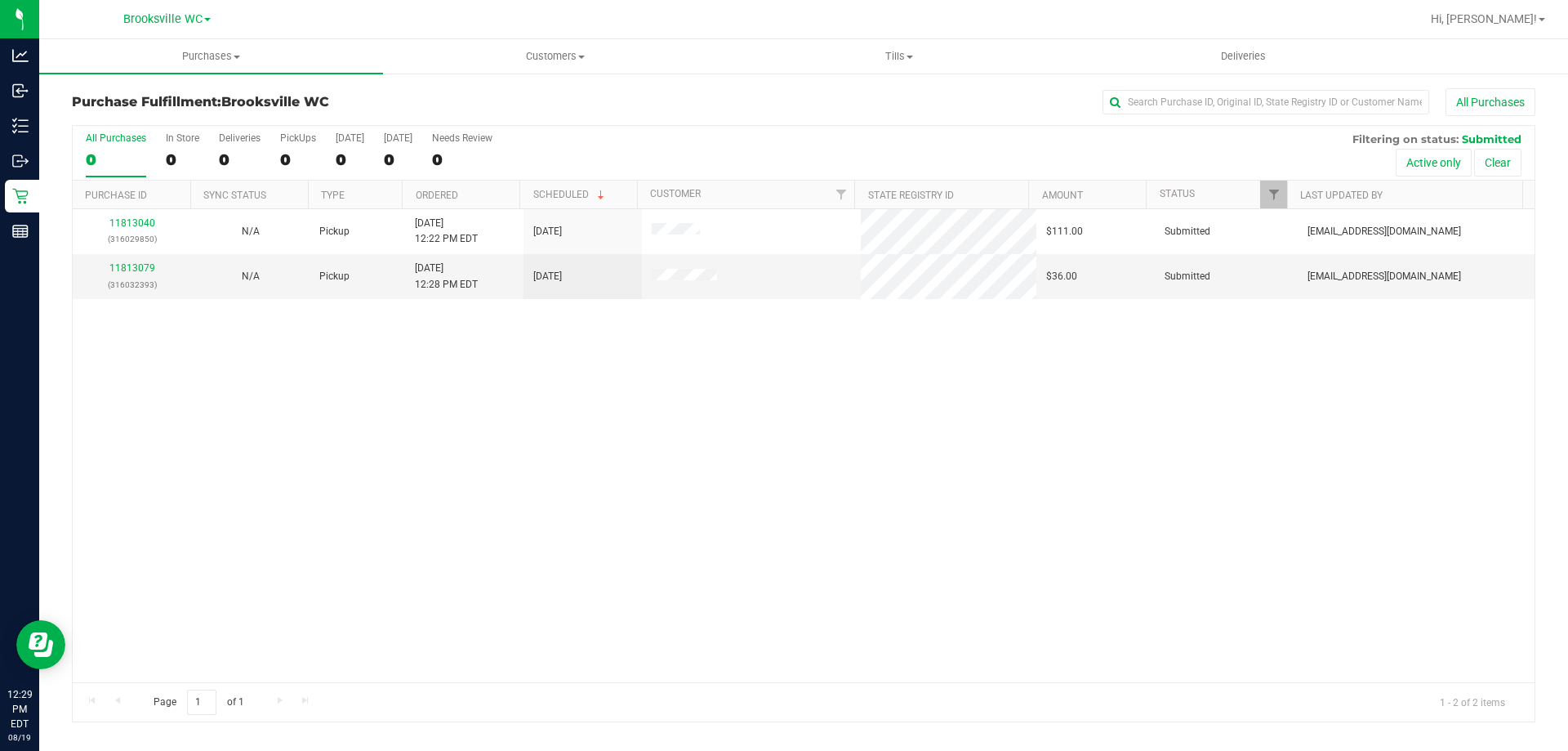
click at [826, 598] on div "11813040 (316029850) N/A Pickup [DATE] 12:22 PM EDT 8/19/2025 $111.00 Submitted…" at bounding box center [803, 446] width 1462 height 473
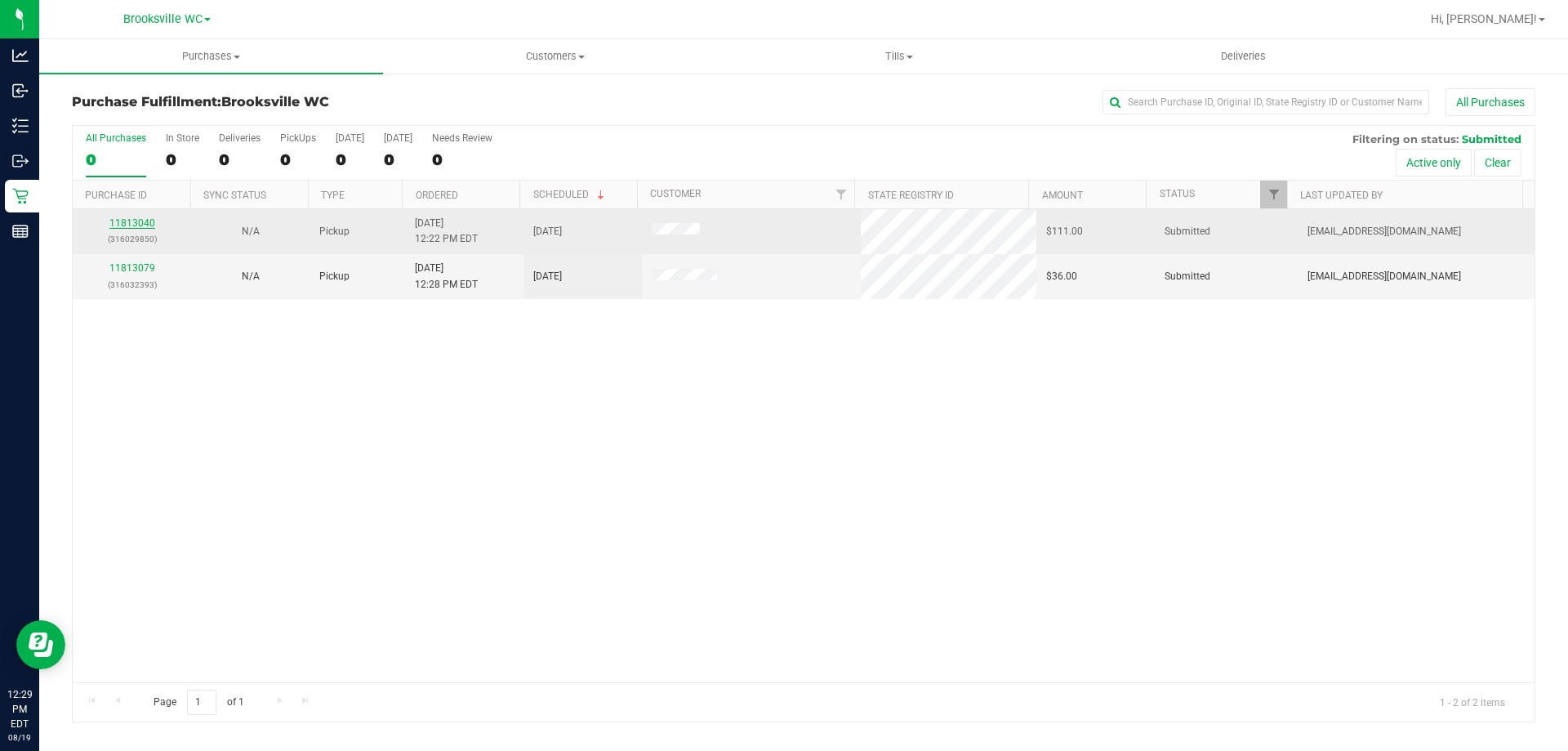
click at [143, 220] on link "11813040" at bounding box center [132, 224] width 46 height 12
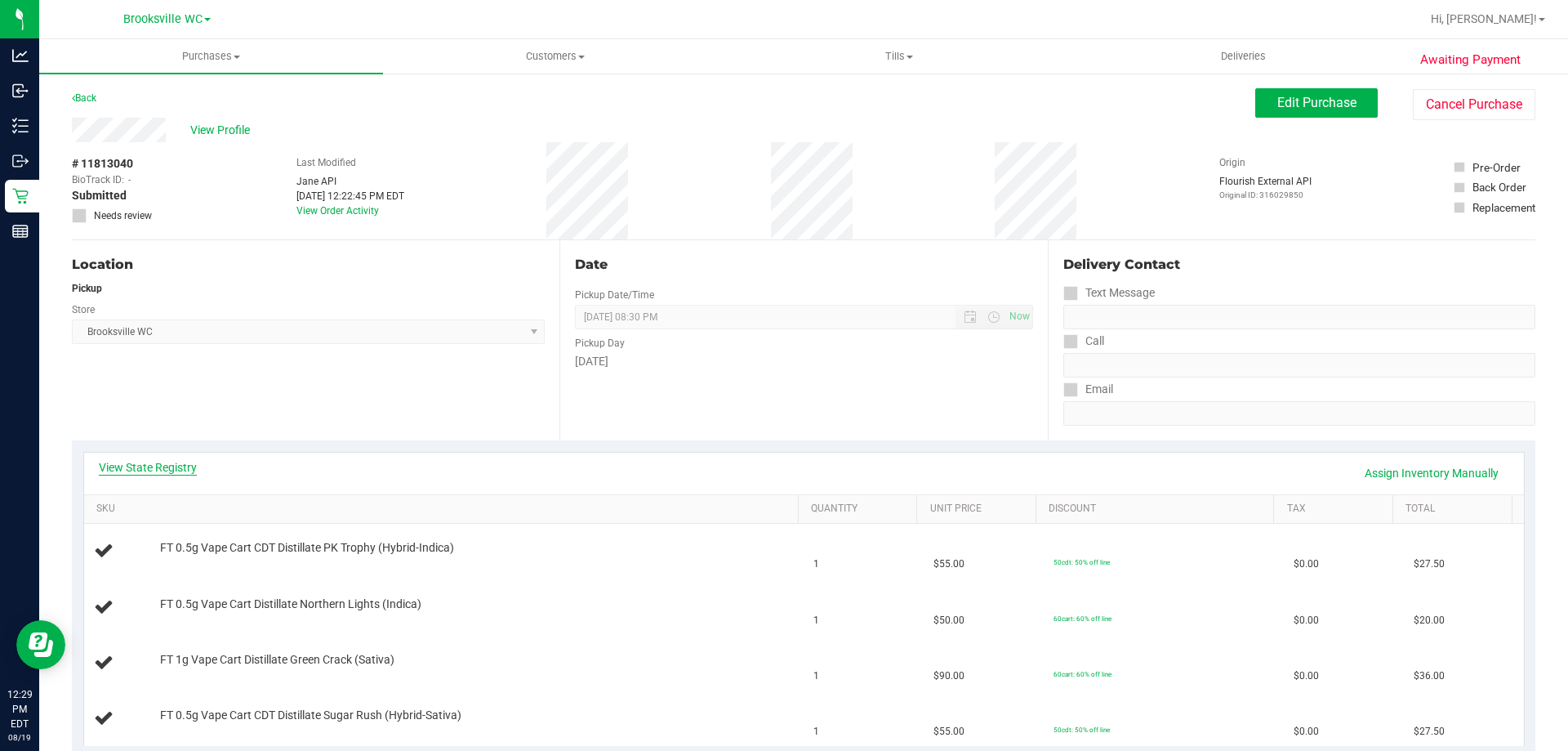
click at [193, 472] on link "View State Registry" at bounding box center [148, 467] width 98 height 16
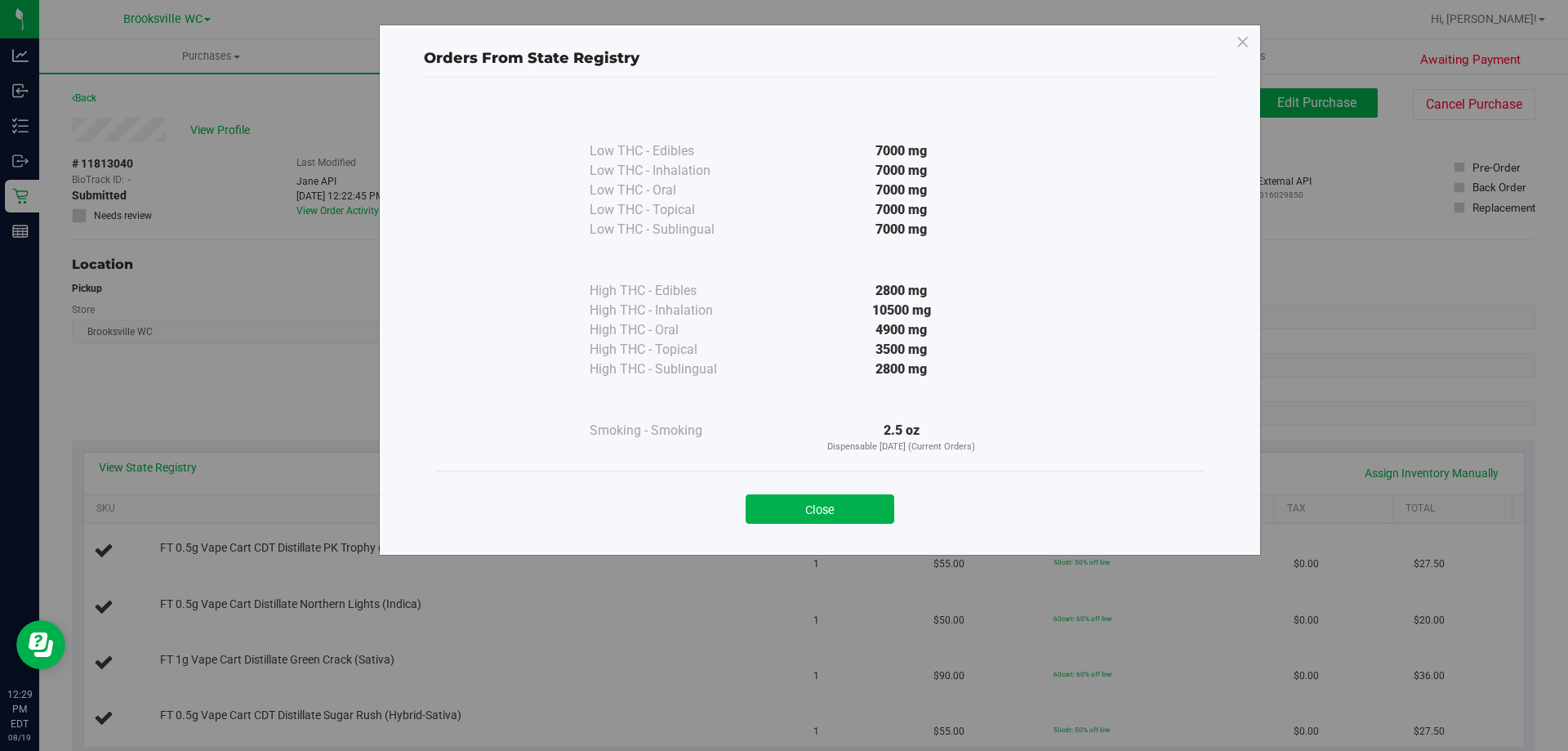
click at [808, 492] on div "Close" at bounding box center [820, 504] width 743 height 41
click at [809, 511] on button "Close" at bounding box center [820, 509] width 148 height 30
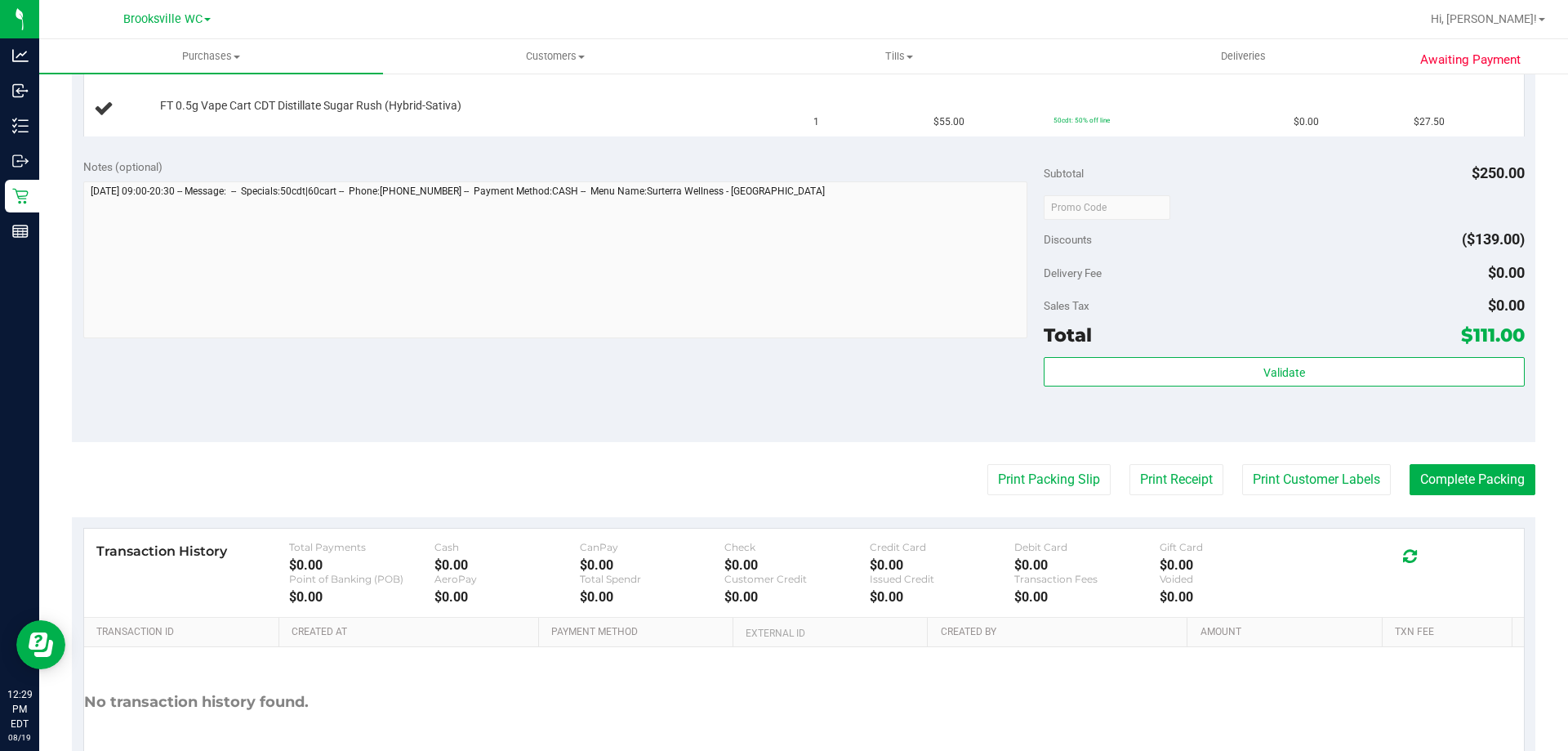
scroll to position [654, 0]
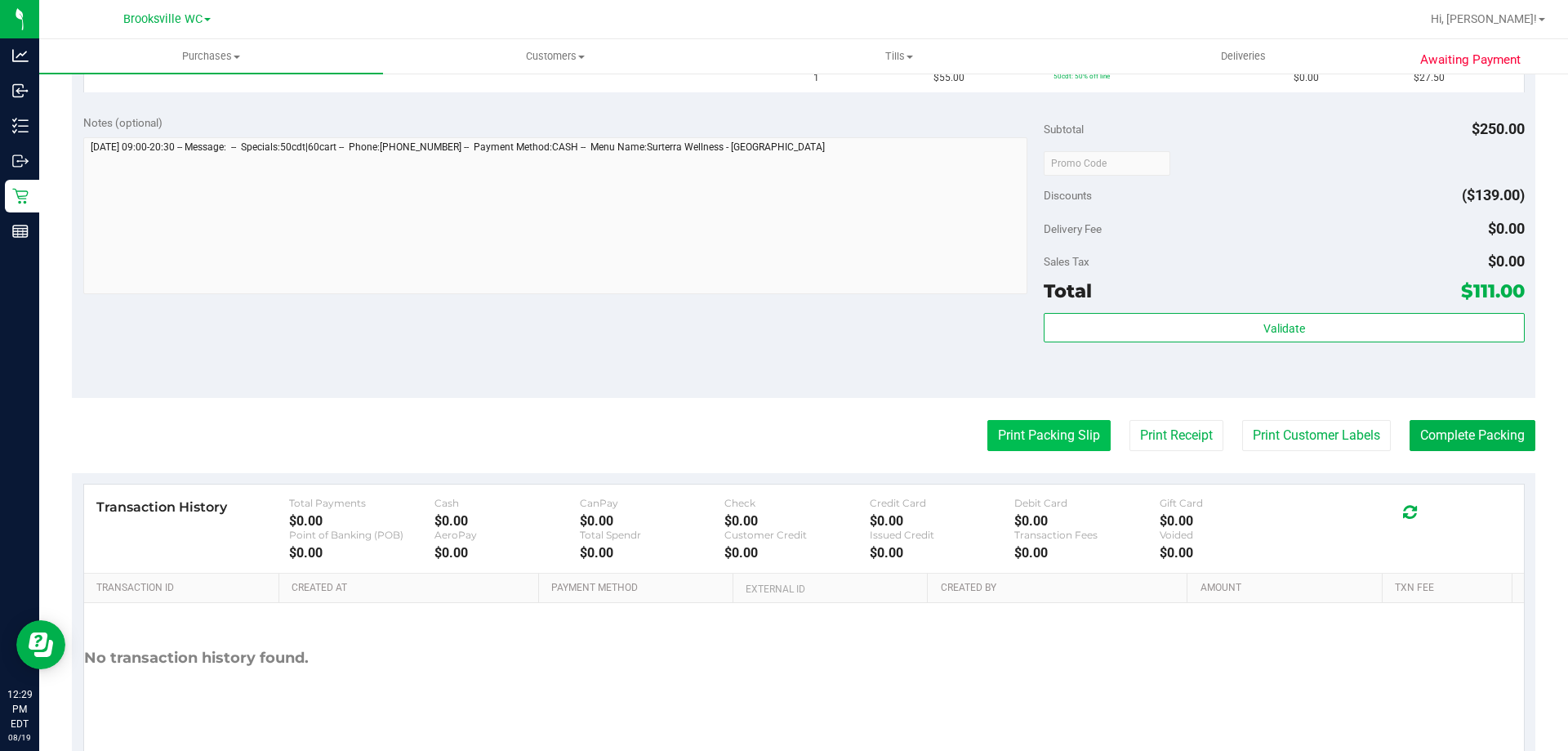
click at [1021, 450] on button "Print Packing Slip" at bounding box center [1049, 435] width 123 height 31
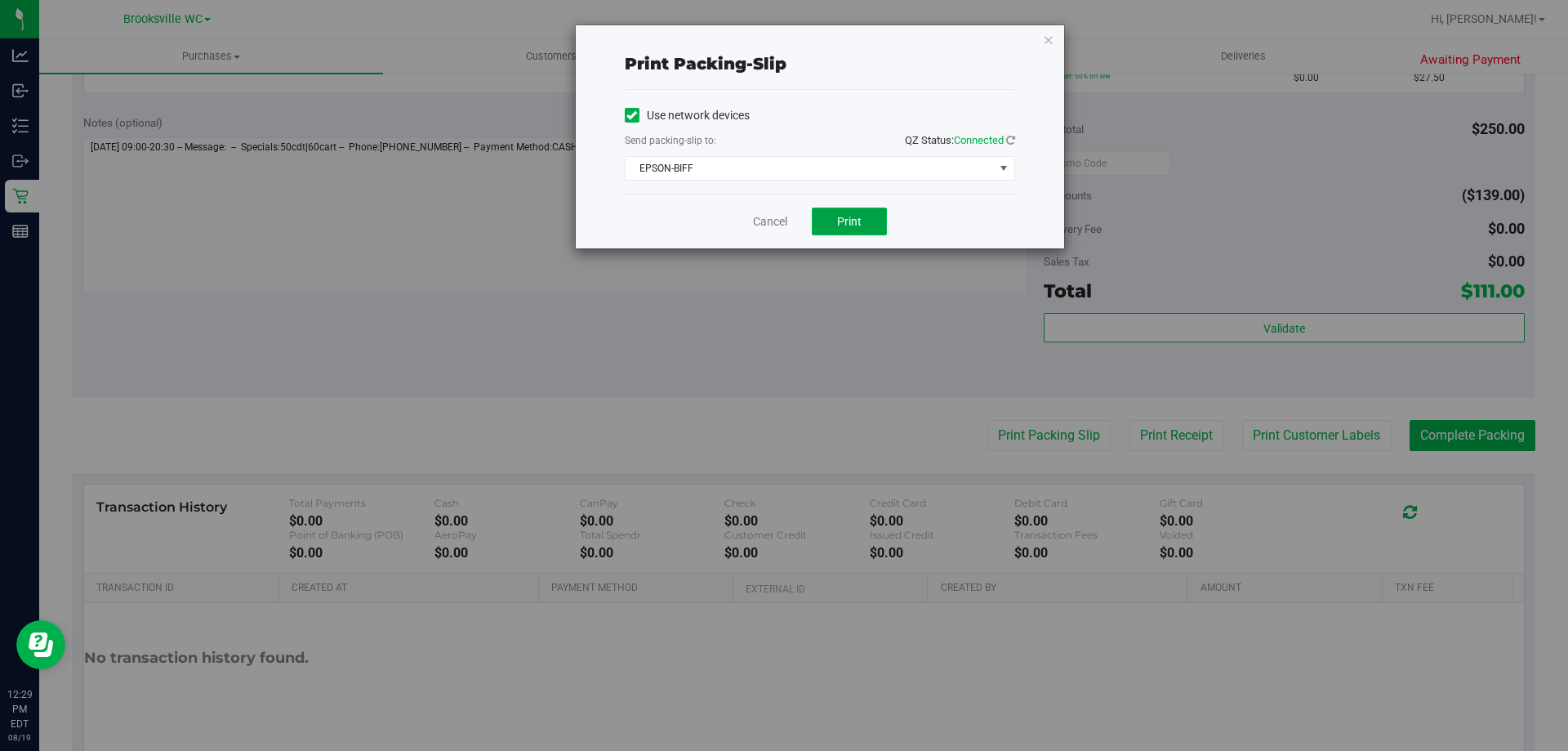
click at [864, 227] on button "Print" at bounding box center [849, 221] width 75 height 28
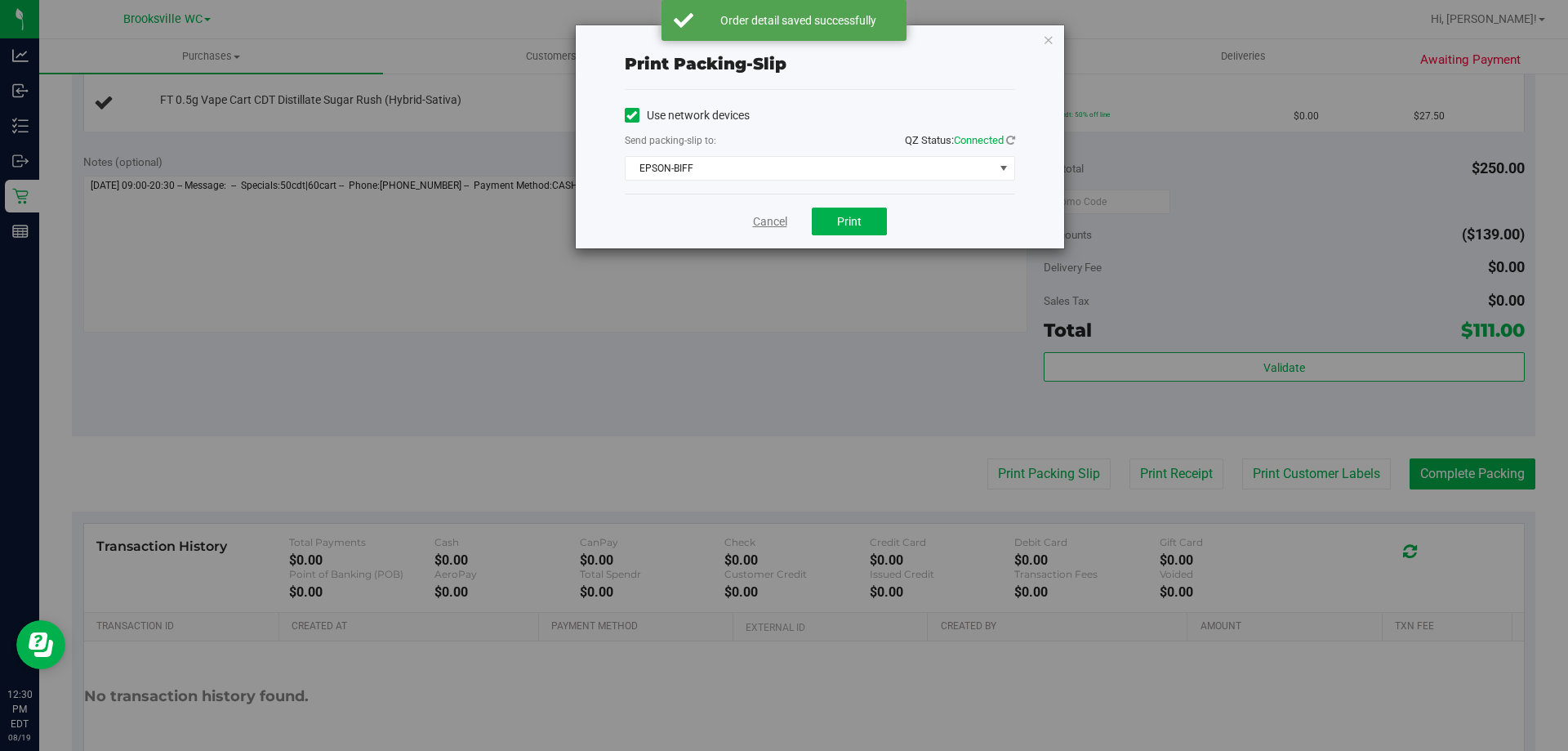
click at [761, 223] on link "Cancel" at bounding box center [770, 222] width 35 height 17
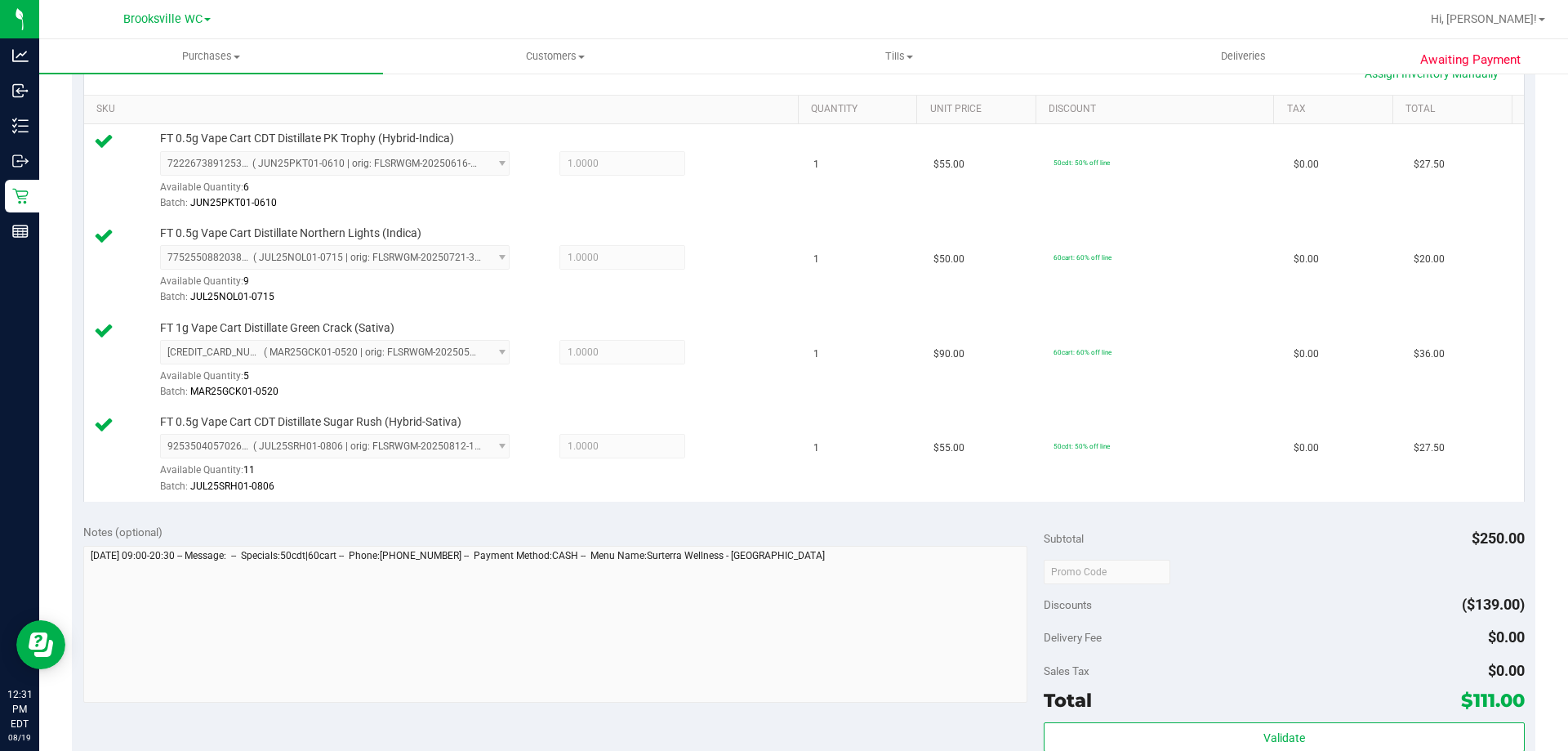
scroll to position [490, 0]
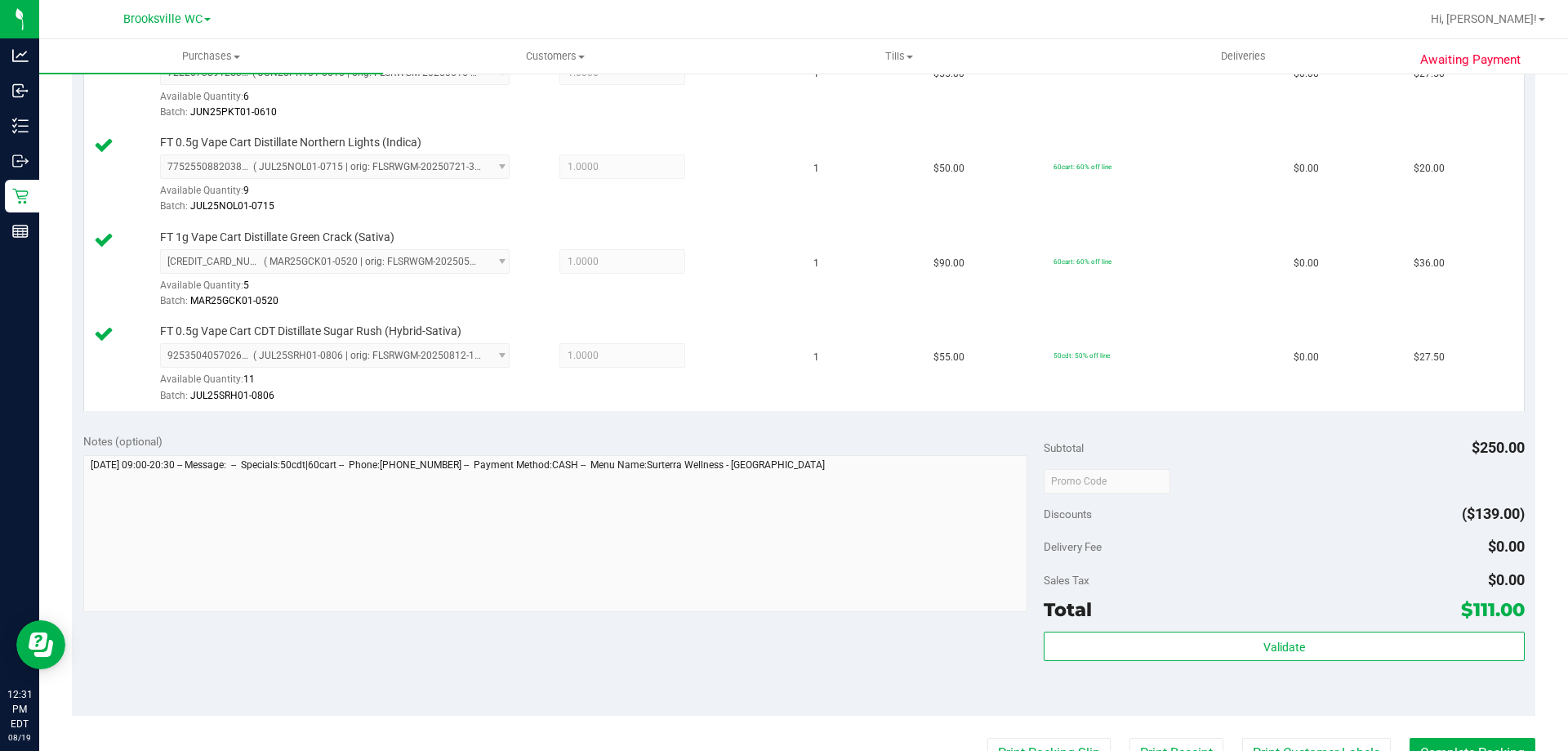
click at [1182, 662] on div "Validate" at bounding box center [1283, 667] width 480 height 73
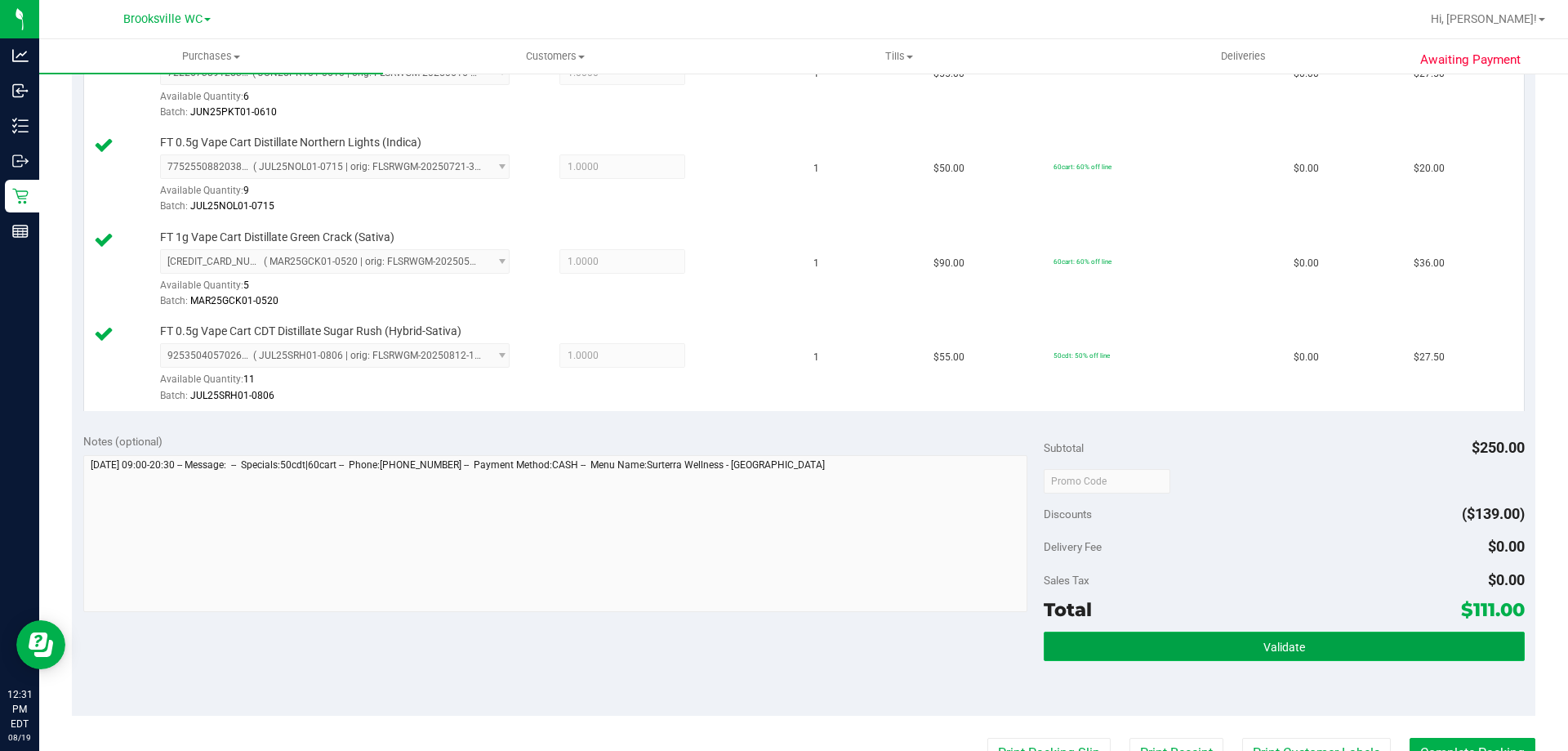
click at [1182, 644] on button "Validate" at bounding box center [1283, 646] width 480 height 30
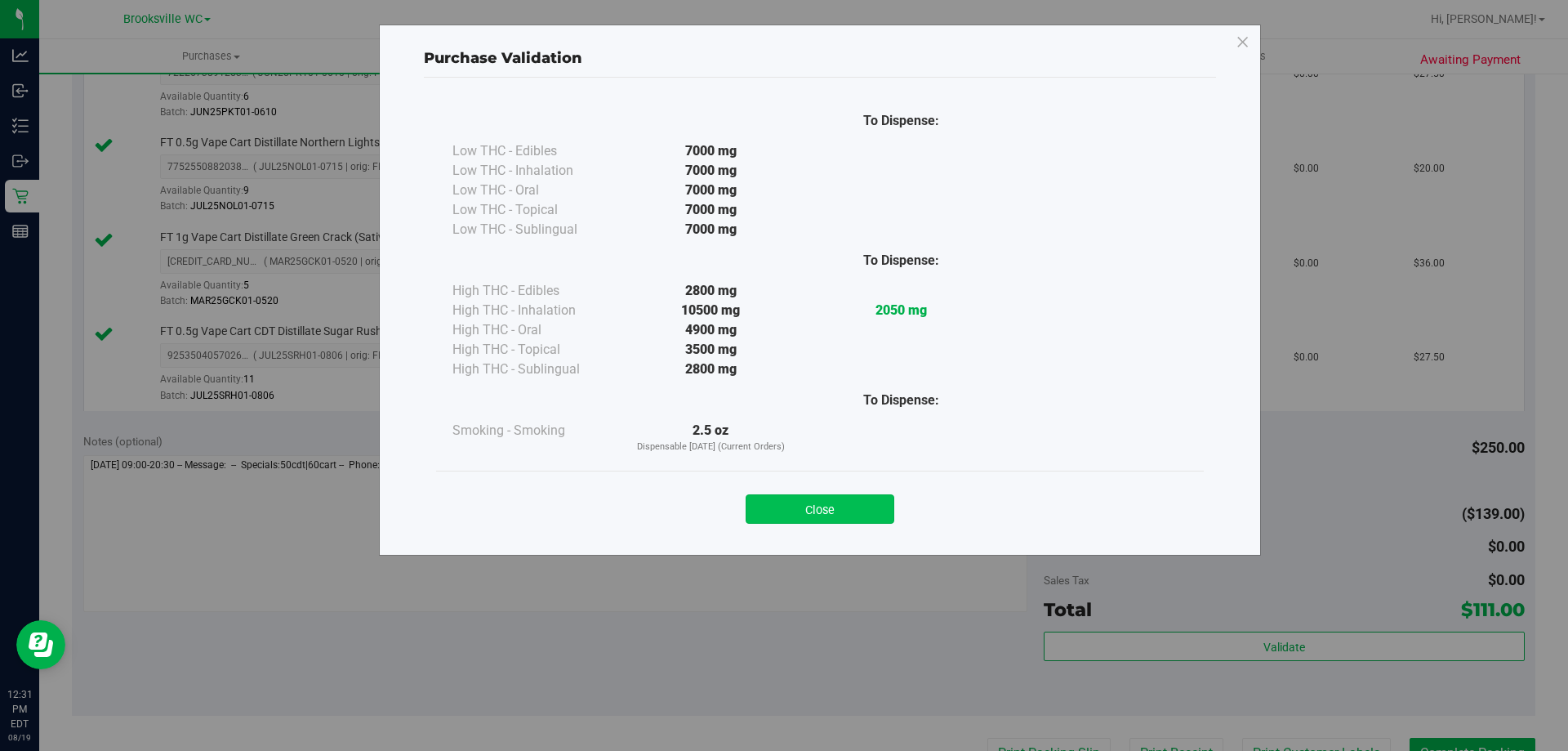
click at [850, 496] on button "Close" at bounding box center [820, 509] width 148 height 30
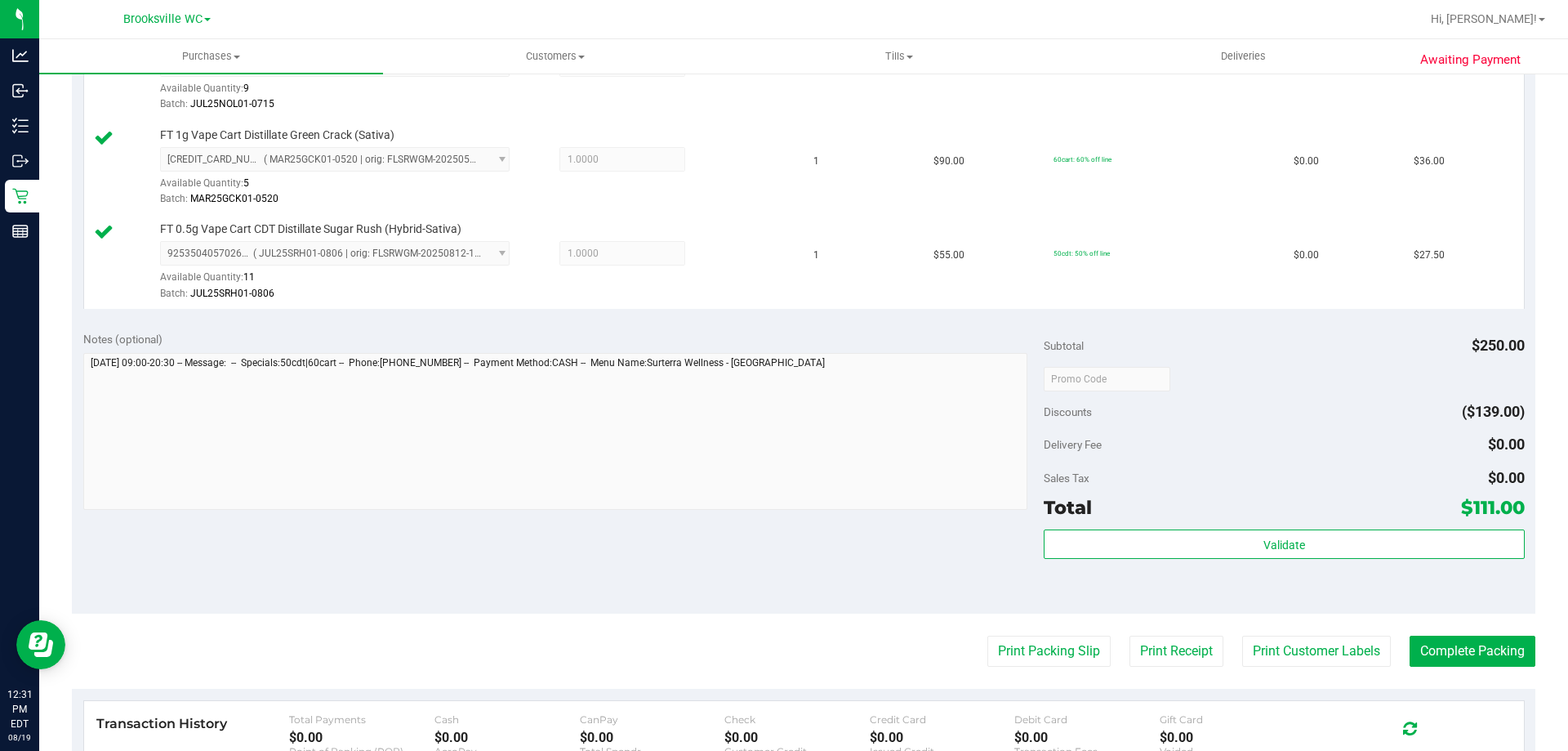
scroll to position [817, 0]
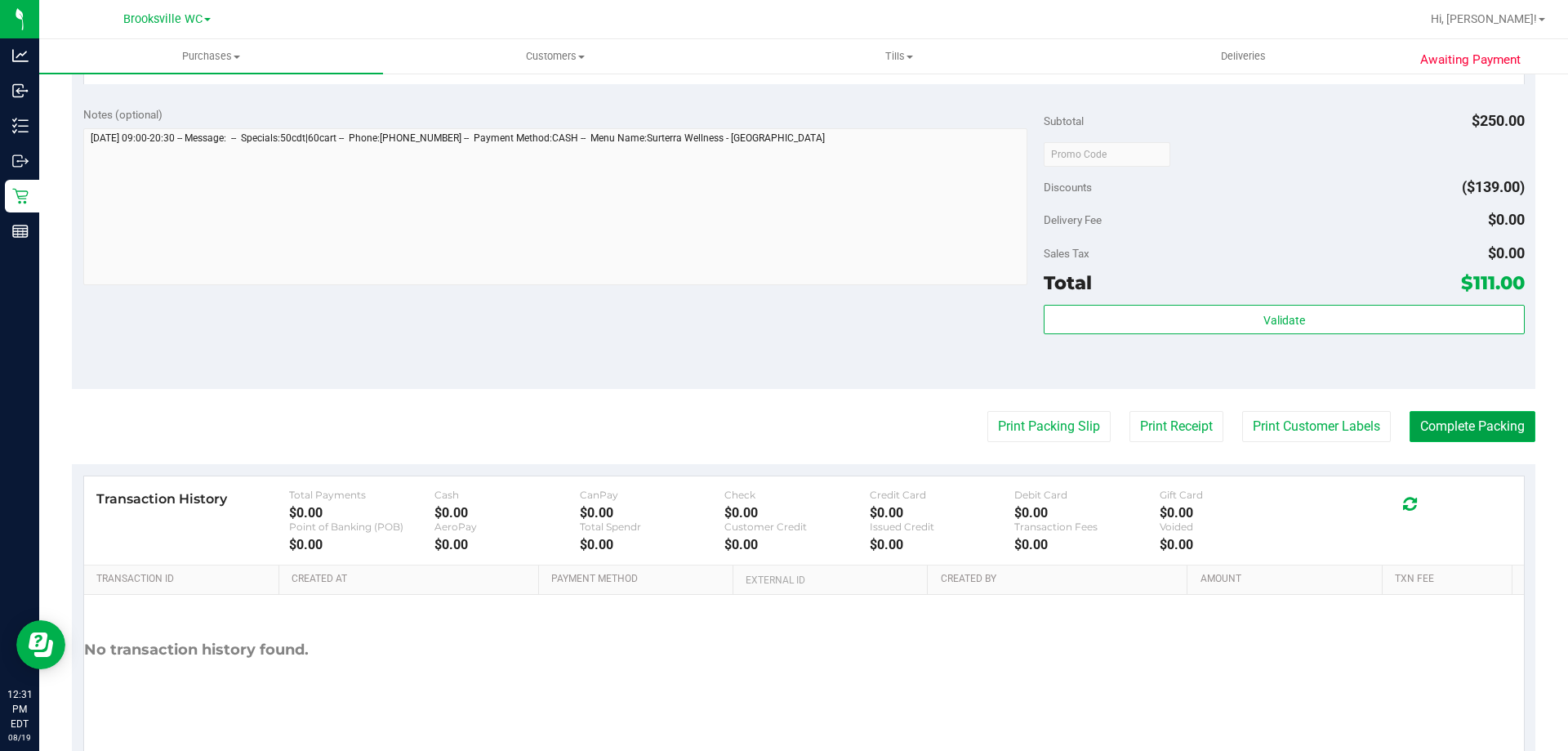
click at [1472, 423] on button "Complete Packing" at bounding box center [1472, 426] width 126 height 31
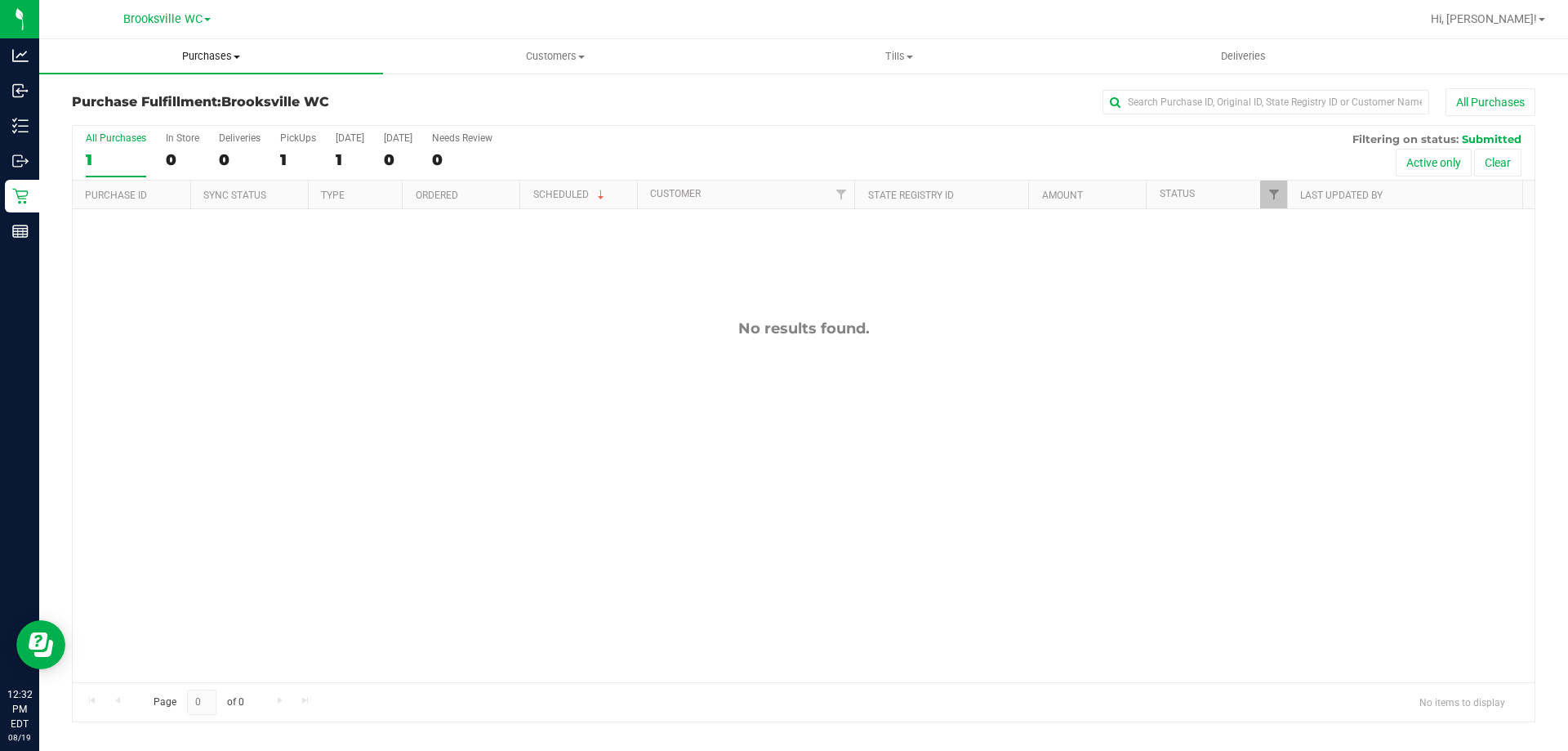
click at [191, 53] on span "Purchases" at bounding box center [211, 56] width 344 height 14
click at [191, 118] on li "Fulfillment" at bounding box center [211, 118] width 344 height 19
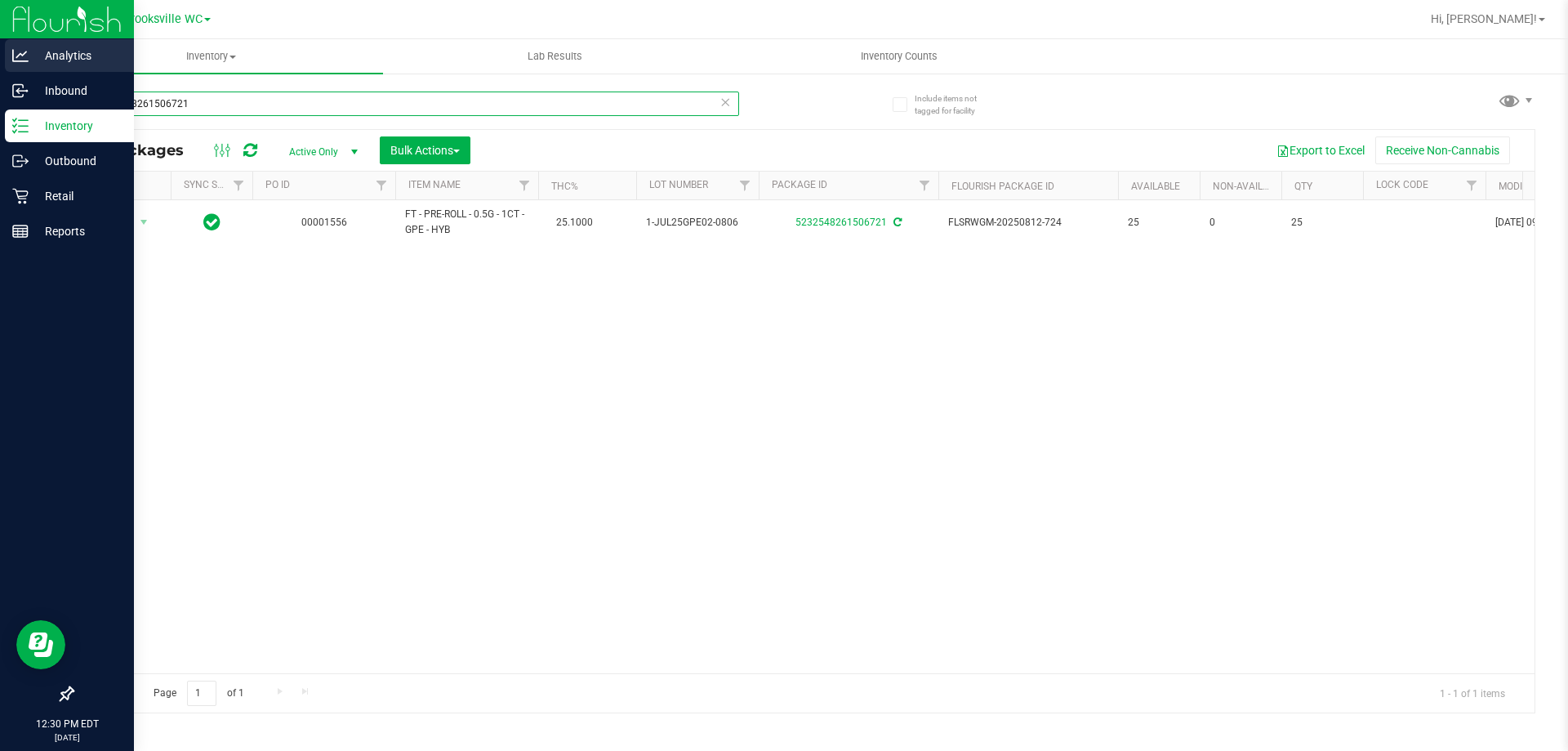
drag, startPoint x: 225, startPoint y: 106, endPoint x: 0, endPoint y: 57, distance: 230.3
click at [0, 74] on div "Analytics Inbound Inventory Outbound Retail Reports 12:30 PM EDT [DATE] 08/19 B…" at bounding box center [784, 376] width 1568 height 751
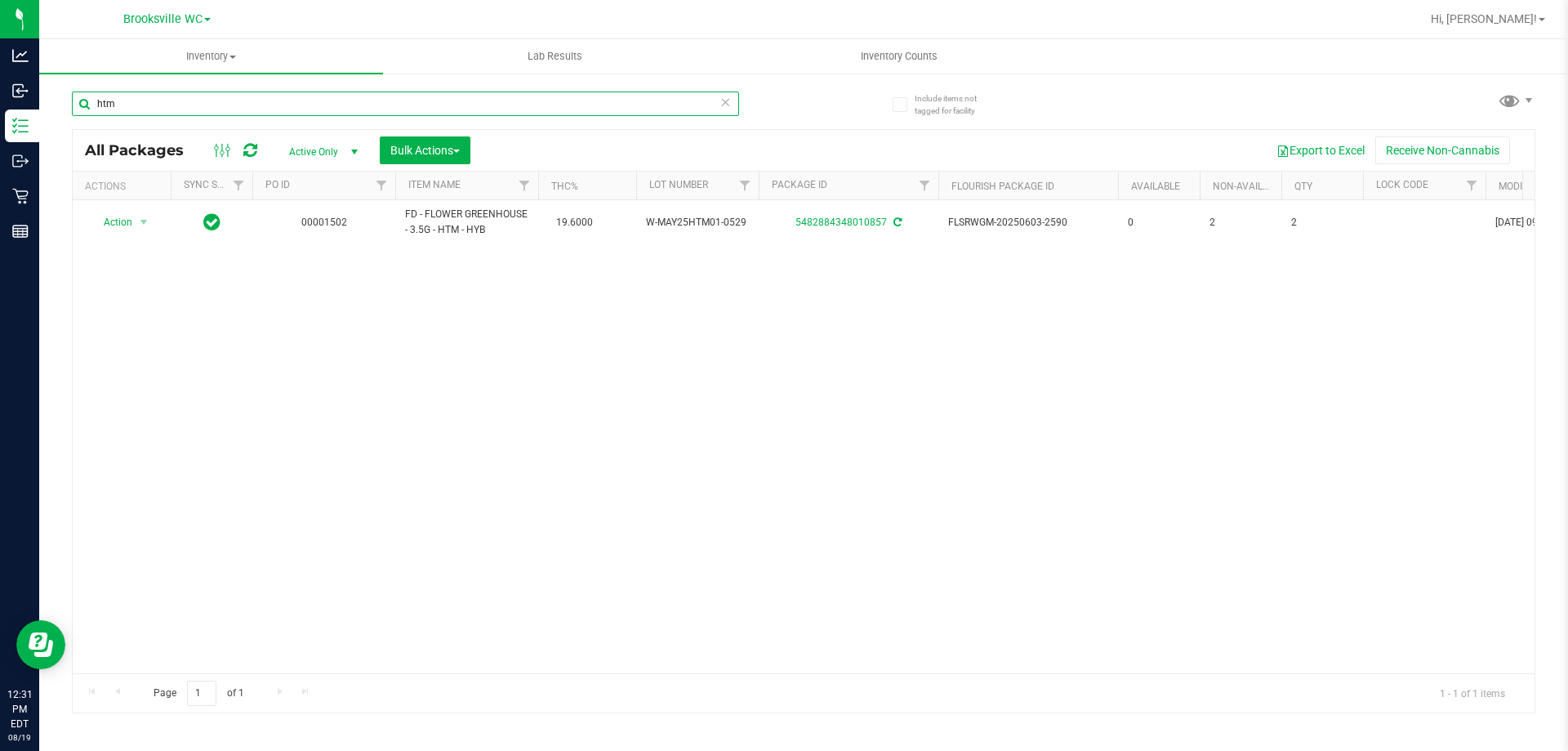
type input "htm"
